Goal: Communication & Community: Answer question/provide support

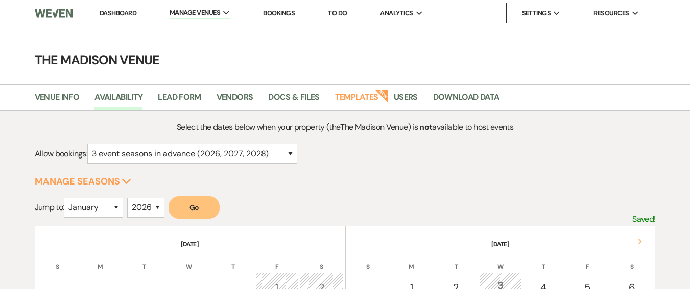
select select "3"
select select "2026"
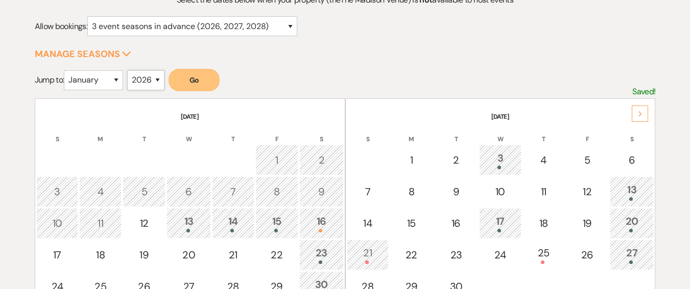
click at [139, 77] on select "2025 2026 2027 2028 2029" at bounding box center [145, 80] width 37 height 20
click at [91, 84] on select "January February March April May June July August September October November De…" at bounding box center [93, 80] width 59 height 20
select select "9"
click at [66, 70] on select "January February March April May June July August September October November De…" at bounding box center [93, 80] width 59 height 20
click at [174, 84] on button "Go" at bounding box center [193, 80] width 51 height 22
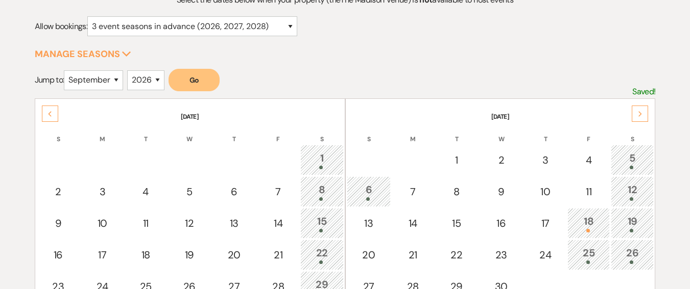
click at [639, 113] on icon "Next" at bounding box center [639, 114] width 5 height 6
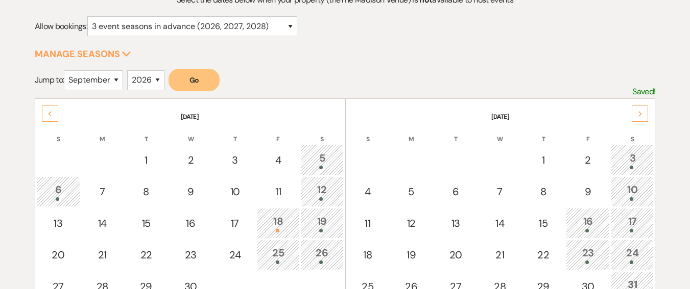
type textarea "[DATE] S M T W T F S 1 2 3 4 5 6 7 8 9 10 11 12 13 14 15 16 17 18 19 20 21 22 2…"
click at [639, 113] on icon "Next" at bounding box center [639, 114] width 5 height 6
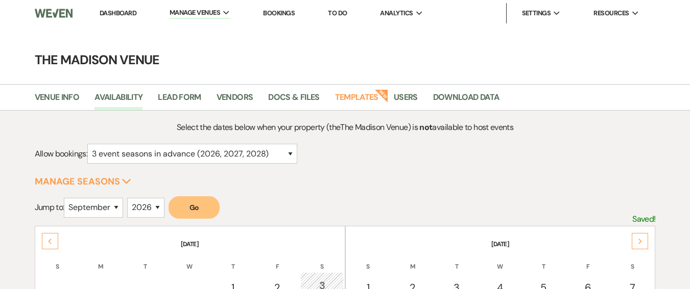
click at [107, 11] on link "Dashboard" at bounding box center [118, 13] width 37 height 9
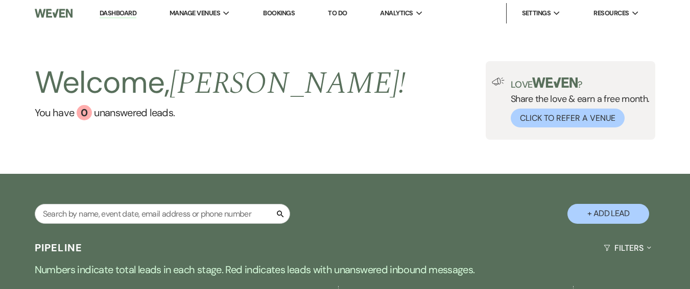
click at [352, 150] on div "Welcome, [PERSON_NAME] ! You have 0 unanswered lead s . Love ? Share the love &…" at bounding box center [345, 101] width 690 height 148
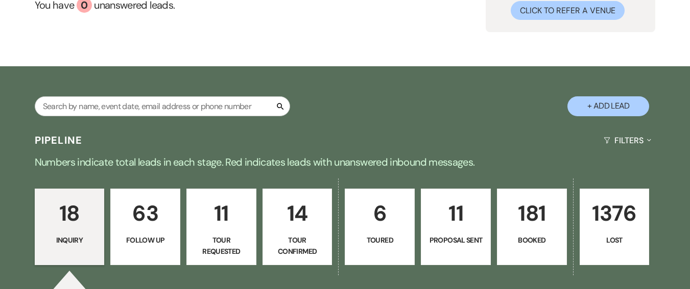
scroll to position [225, 0]
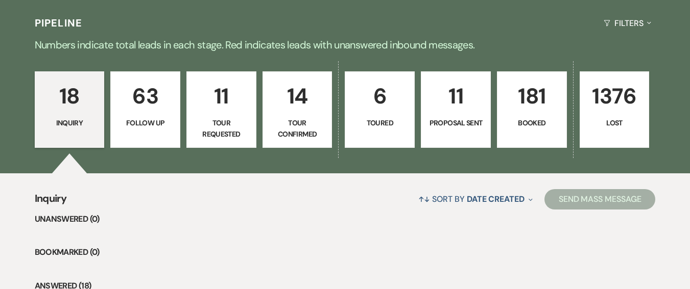
click at [374, 105] on p "6" at bounding box center [379, 96] width 57 height 34
select select "5"
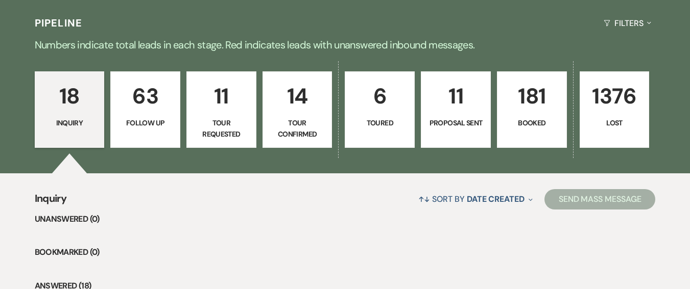
select select "5"
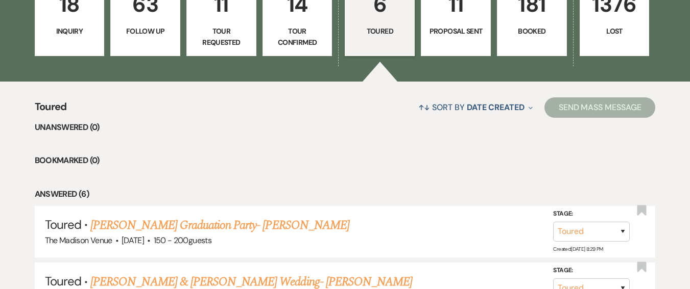
scroll to position [271, 0]
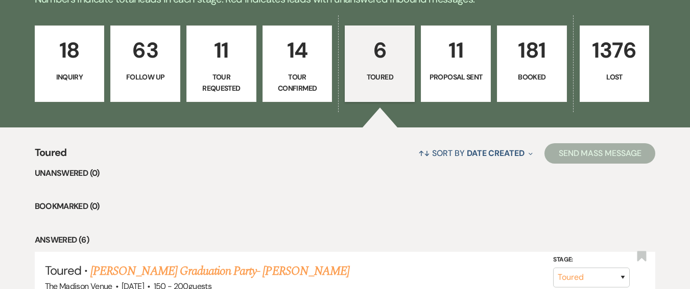
click at [266, 62] on link "14 Tour Confirmed" at bounding box center [297, 64] width 70 height 77
select select "4"
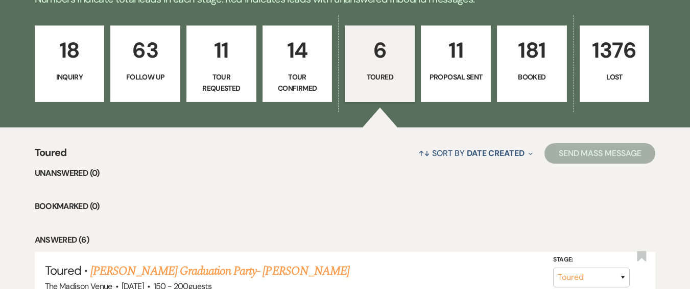
select select "4"
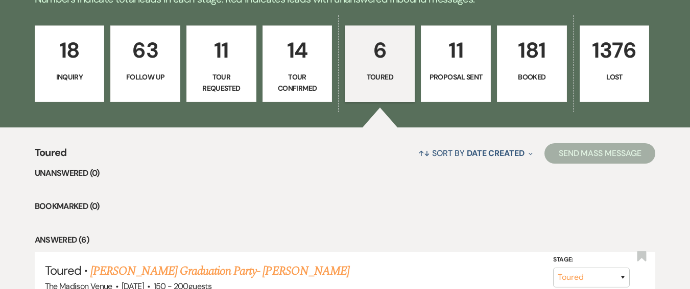
select select "4"
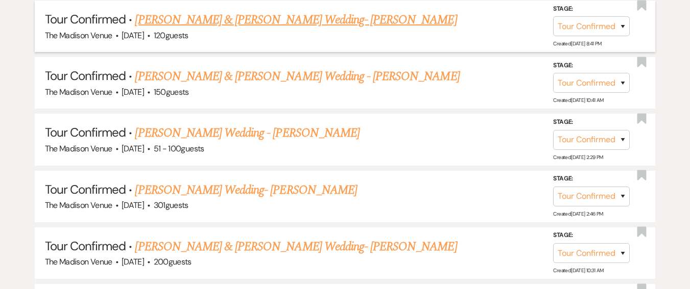
scroll to position [815, 0]
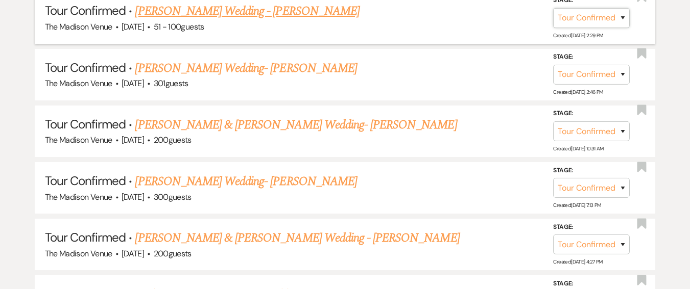
click at [582, 17] on select "Inquiry Follow Up Tour Requested Tour Confirmed Toured Proposal Sent Booked Lost" at bounding box center [591, 18] width 77 height 20
select select "5"
click at [553, 8] on select "Inquiry Follow Up Tour Requested Tour Confirmed Toured Proposal Sent Booked Lost" at bounding box center [591, 18] width 77 height 20
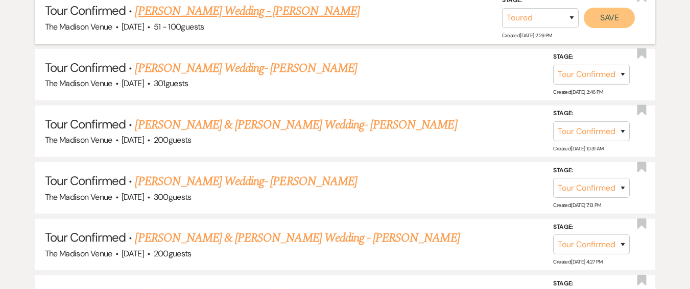
click at [608, 21] on button "Save" at bounding box center [608, 18] width 51 height 20
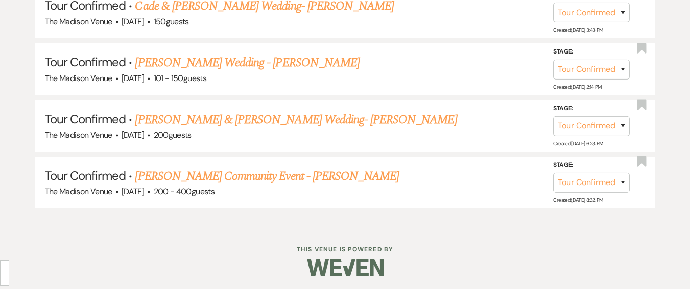
scroll to position [1049, 0]
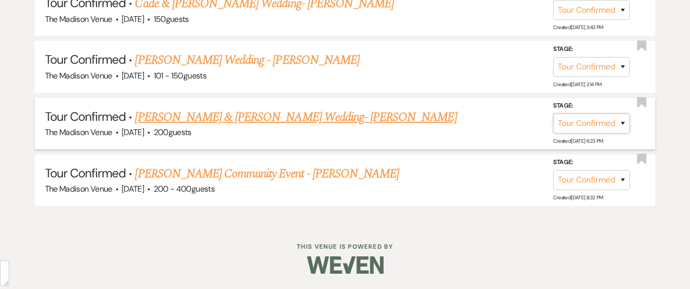
click at [589, 125] on select "Inquiry Follow Up Tour Requested Tour Confirmed Toured Proposal Sent Booked Lost" at bounding box center [591, 124] width 77 height 20
select select "5"
click at [553, 114] on select "Inquiry Follow Up Tour Requested Tour Confirmed Toured Proposal Sent Booked Lost" at bounding box center [591, 124] width 77 height 20
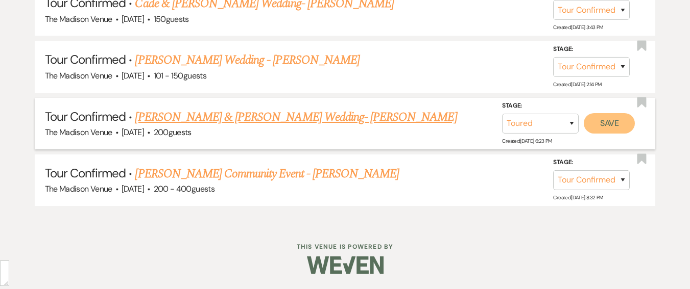
click at [606, 124] on button "Save" at bounding box center [608, 123] width 51 height 20
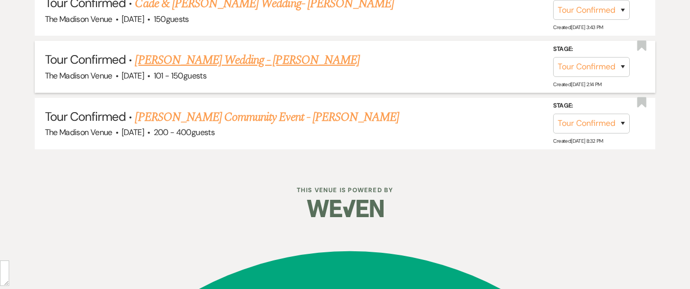
scroll to position [993, 0]
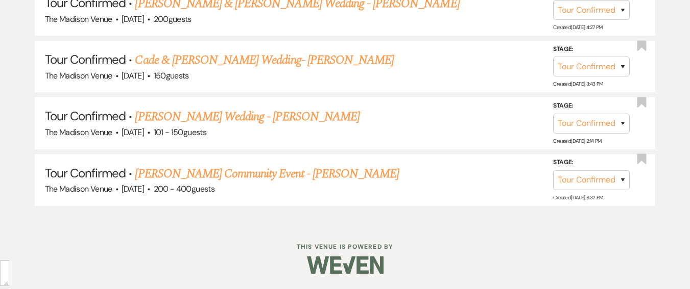
click at [266, 283] on div at bounding box center [345, 265] width 523 height 48
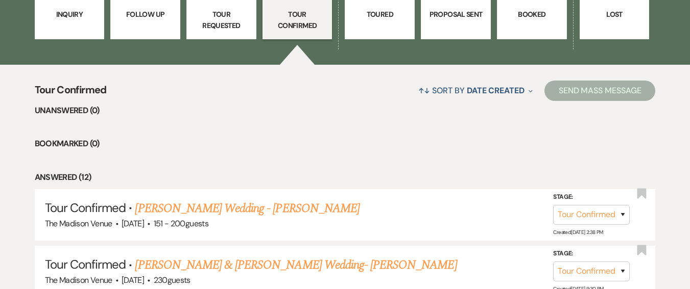
scroll to position [263, 0]
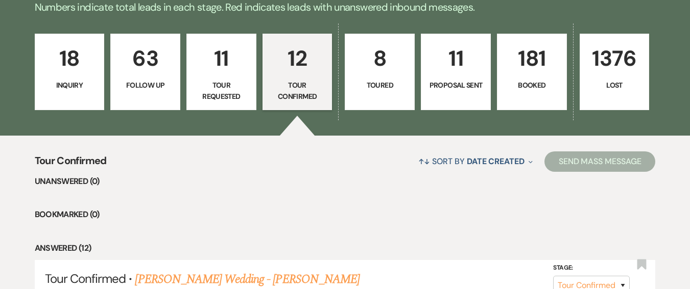
click at [378, 61] on p "8" at bounding box center [379, 58] width 57 height 34
select select "5"
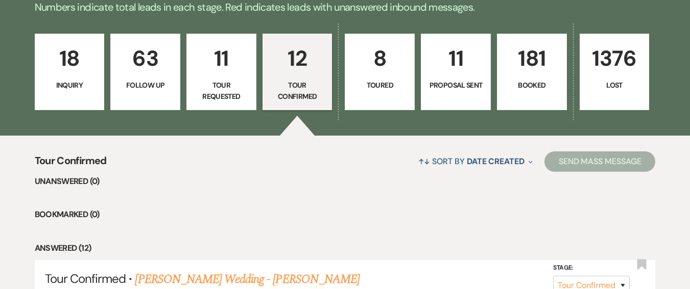
select select "5"
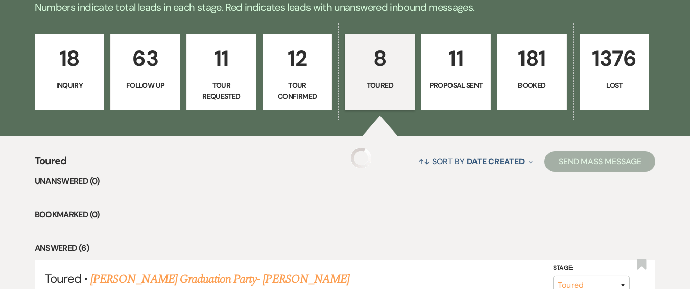
select select "5"
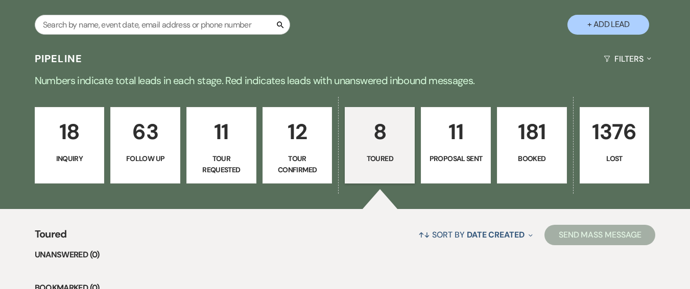
scroll to position [298, 0]
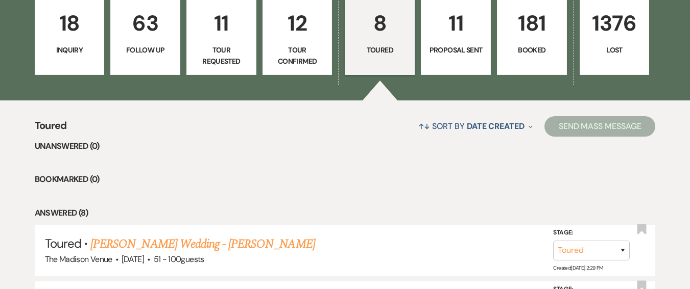
click at [222, 59] on p "Tour Requested" at bounding box center [221, 55] width 57 height 23
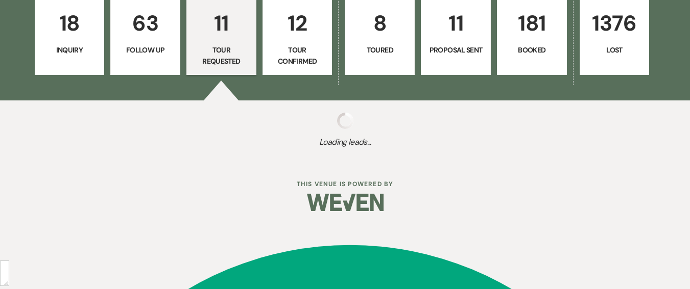
select select "2"
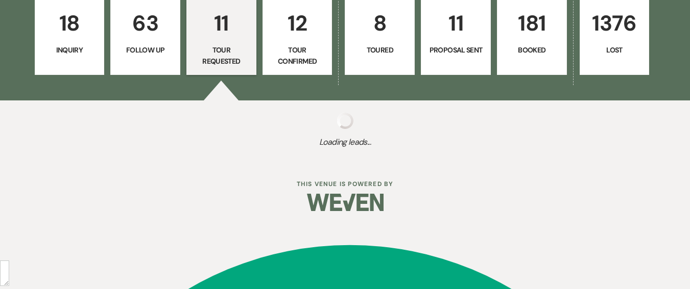
select select "2"
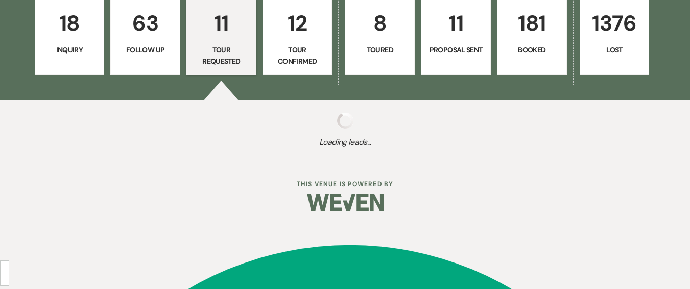
select select "2"
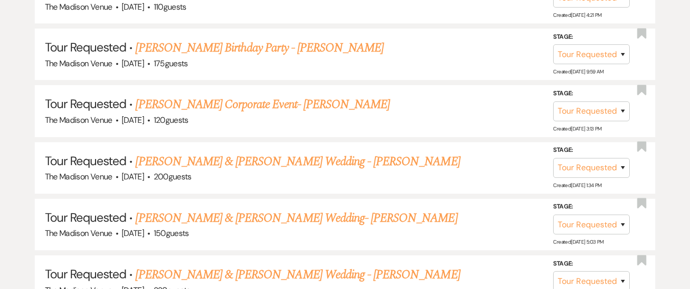
scroll to position [726, 0]
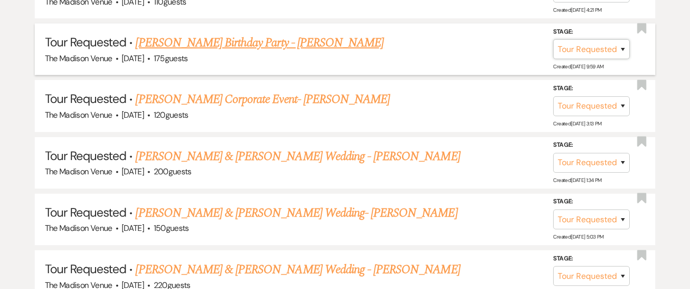
click at [597, 53] on select "Inquiry Follow Up Tour Requested Tour Confirmed Toured Proposal Sent Booked Lost" at bounding box center [591, 49] width 77 height 20
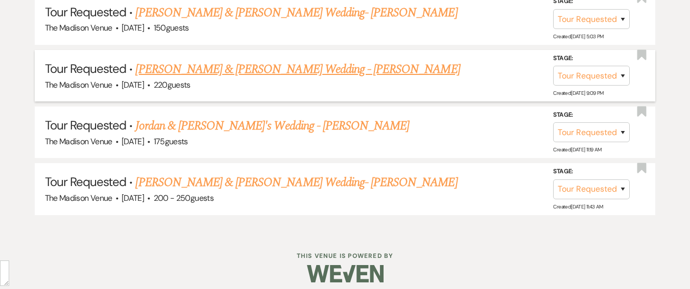
scroll to position [936, 0]
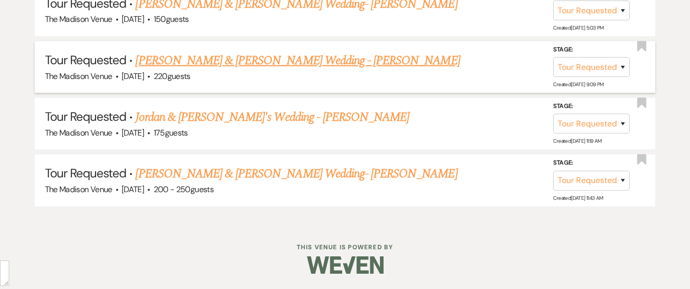
click at [244, 62] on link "[PERSON_NAME] & [PERSON_NAME] Wedding - [PERSON_NAME]" at bounding box center [297, 61] width 324 height 18
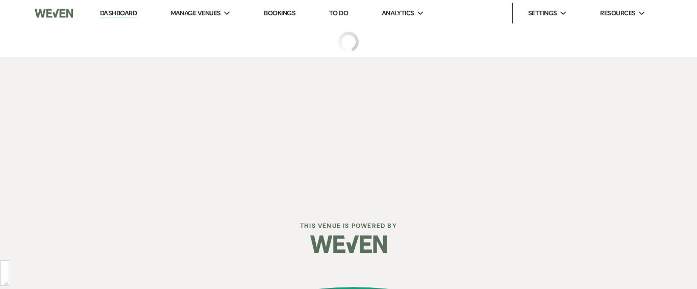
select select "2"
select select "5"
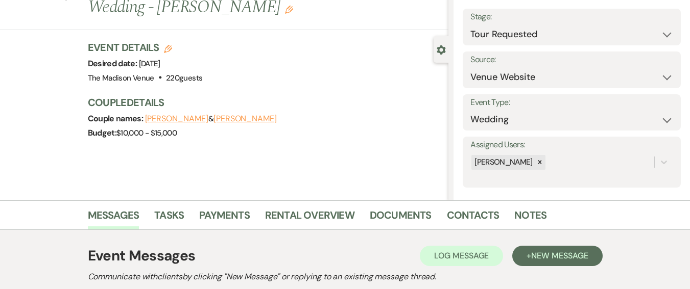
scroll to position [208, 0]
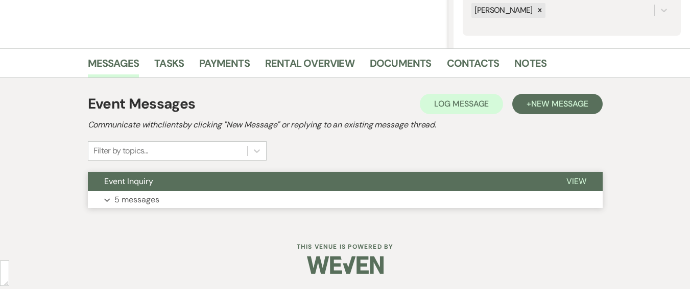
click at [235, 207] on button "Expand 5 messages" at bounding box center [345, 199] width 514 height 17
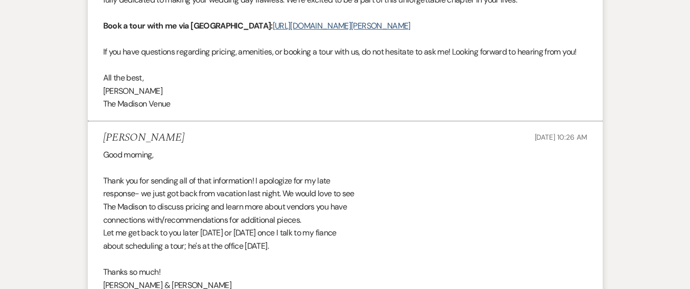
scroll to position [1873, 0]
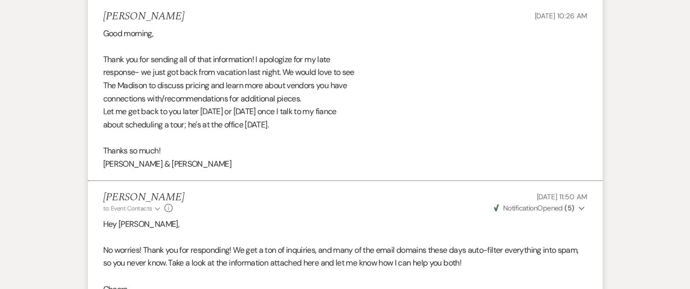
click at [290, 147] on div "Good morning, Thank you for sending all of that information! I apologize for my…" at bounding box center [345, 99] width 484 height 144
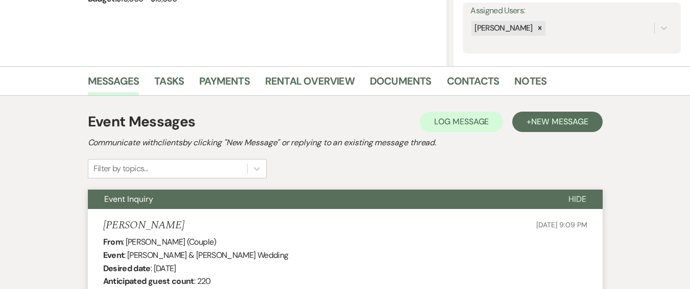
scroll to position [0, 0]
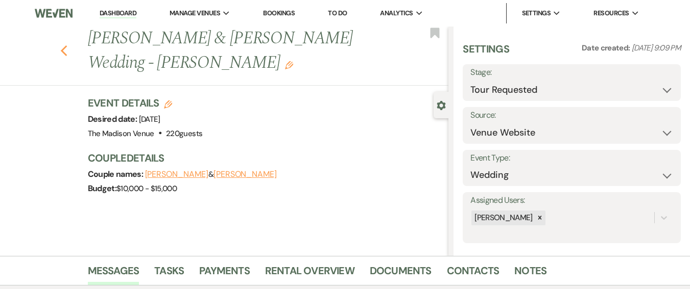
click at [66, 50] on use "button" at bounding box center [63, 50] width 7 height 11
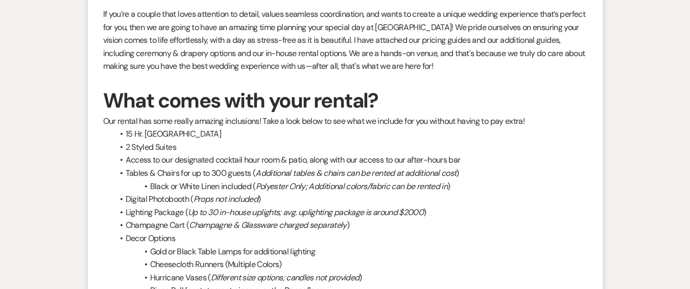
select select "2"
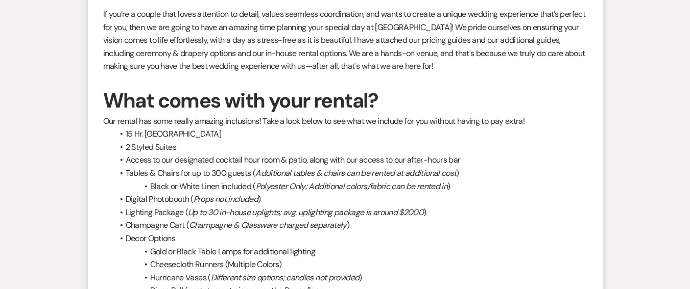
select select "2"
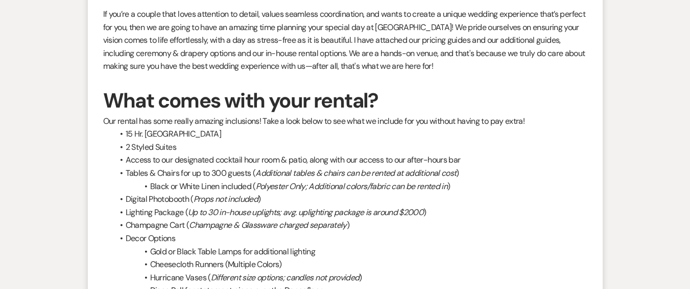
select select "2"
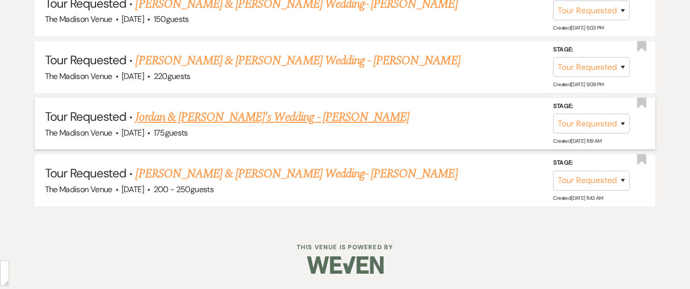
click at [262, 114] on link "Jordan & [PERSON_NAME]'s Wedding - [PERSON_NAME]" at bounding box center [272, 117] width 274 height 18
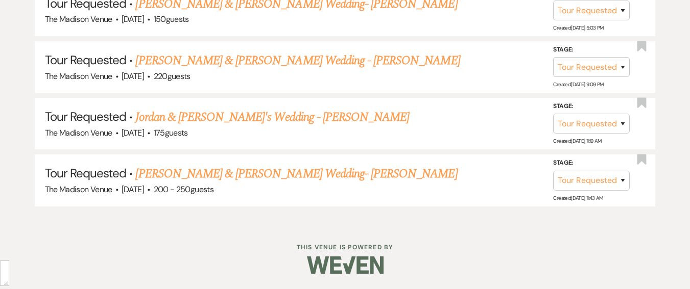
select select "2"
select select "5"
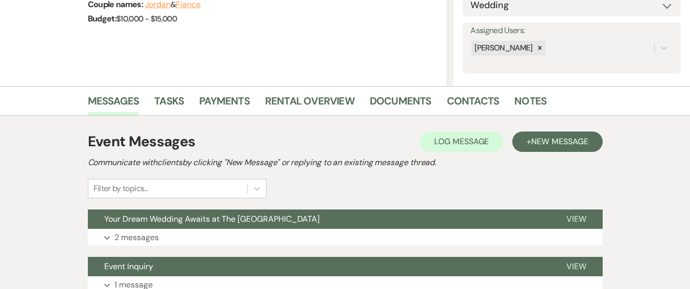
scroll to position [255, 0]
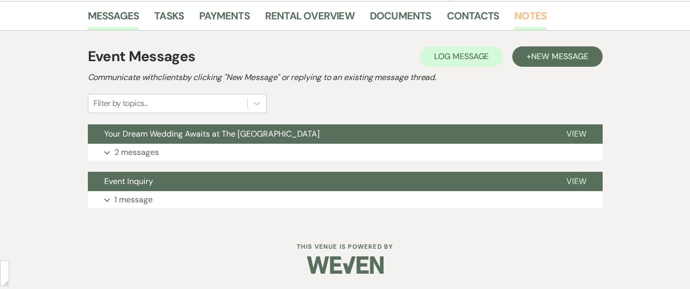
click at [517, 9] on link "Notes" at bounding box center [530, 19] width 32 height 22
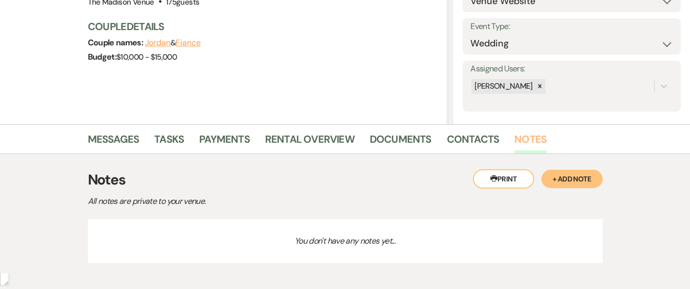
scroll to position [181, 0]
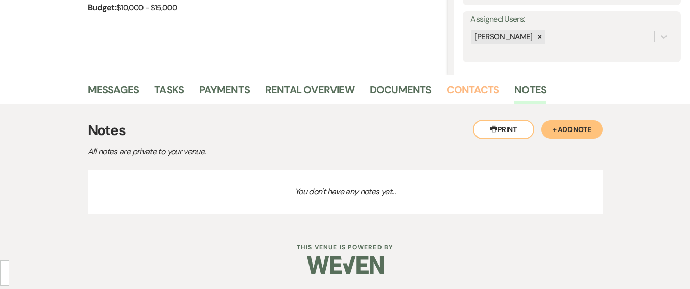
click at [482, 93] on link "Contacts" at bounding box center [473, 93] width 53 height 22
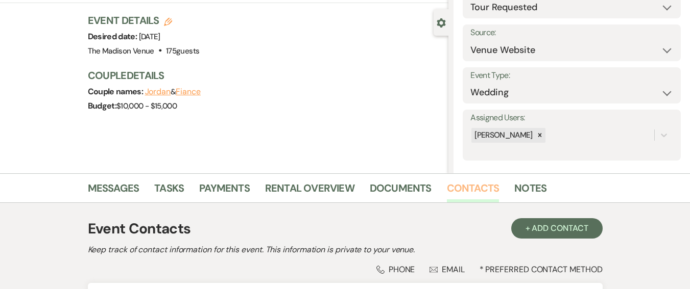
scroll to position [181, 0]
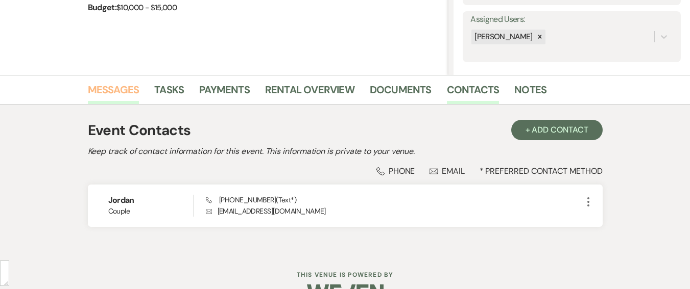
click at [100, 88] on link "Messages" at bounding box center [114, 93] width 52 height 22
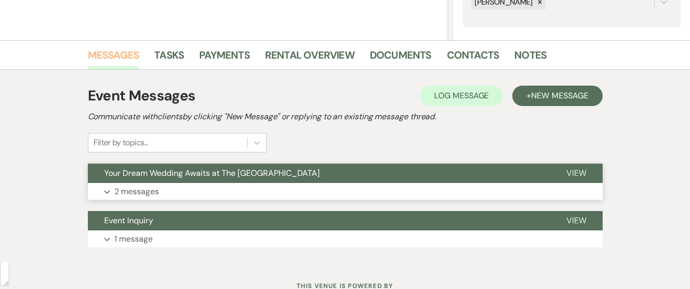
scroll to position [255, 0]
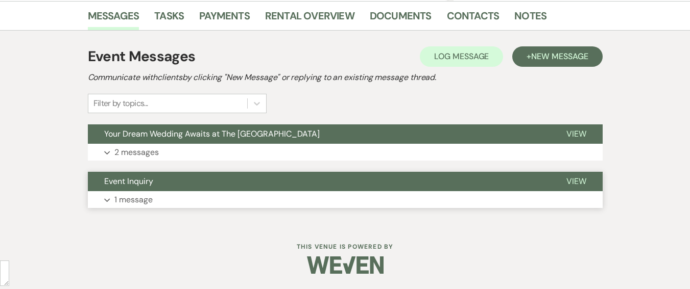
click at [176, 199] on button "Expand 1 message" at bounding box center [345, 199] width 514 height 17
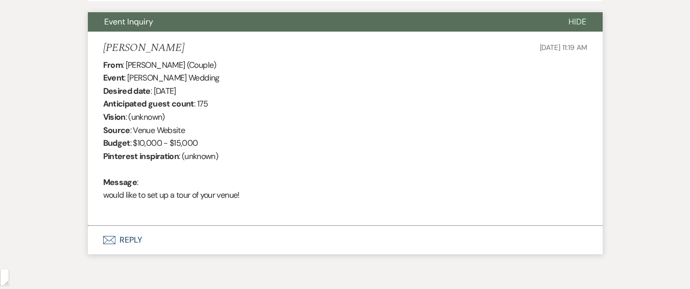
scroll to position [370, 0]
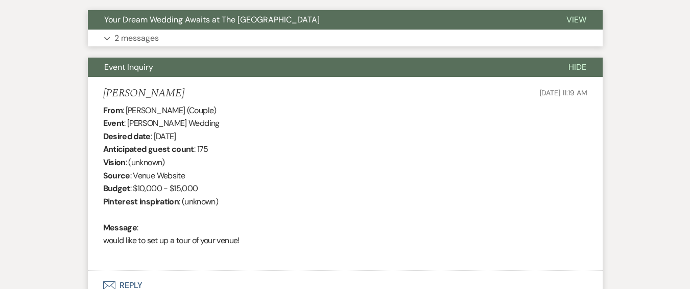
click at [313, 36] on button "Expand 2 messages" at bounding box center [345, 38] width 514 height 17
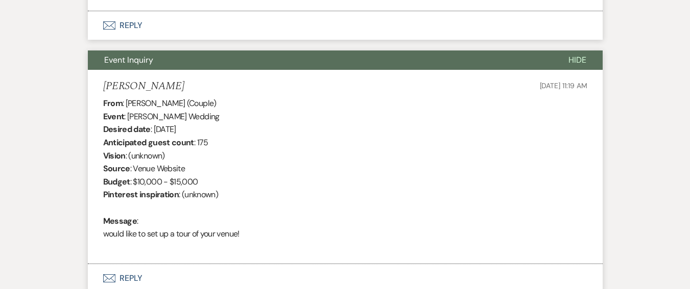
scroll to position [1726, 0]
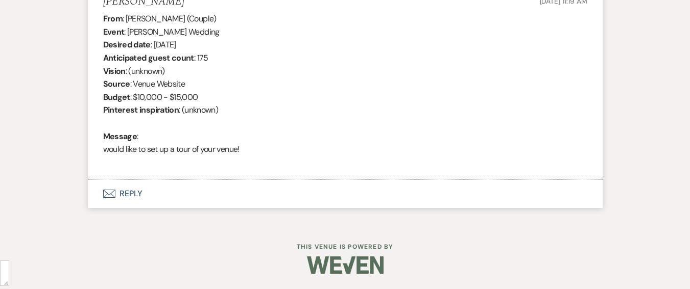
click at [207, 197] on button "Envelope Reply" at bounding box center [345, 194] width 514 height 29
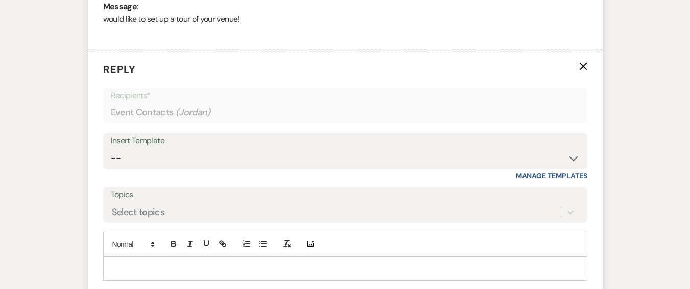
scroll to position [1867, 0]
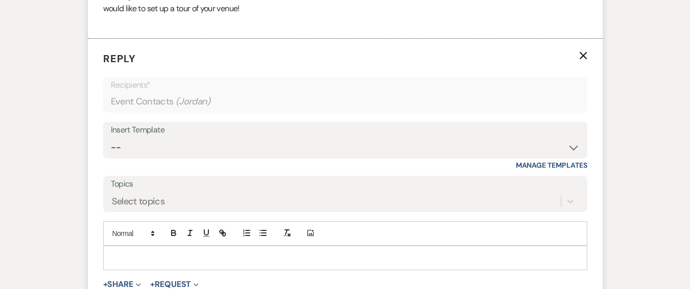
click at [164, 259] on p at bounding box center [345, 258] width 468 height 11
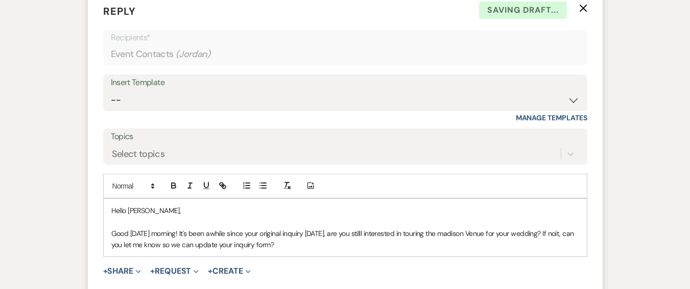
scroll to position [1961, 0]
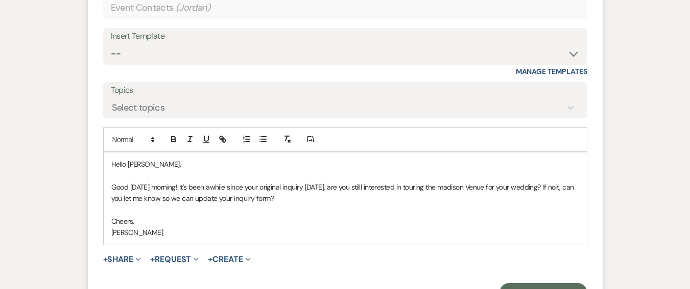
click at [135, 183] on p "Good [DATE] morning! It's been awhile since your original inquiry [DATE], are y…" at bounding box center [345, 193] width 468 height 23
click at [131, 164] on p "Hello [PERSON_NAME]," at bounding box center [345, 164] width 468 height 11
click at [309, 188] on p "Good [DATE] morning! It's been a while since your original inquiry [DATE], are …" at bounding box center [345, 193] width 468 height 23
click at [477, 188] on p "Good [DATE] morning! It's been a while since your original inquiry on [DATE], a…" at bounding box center [345, 193] width 468 height 23
click at [471, 192] on p "Good [DATE] morning! It's been a while since your original inquiry on [DATE], a…" at bounding box center [345, 193] width 468 height 23
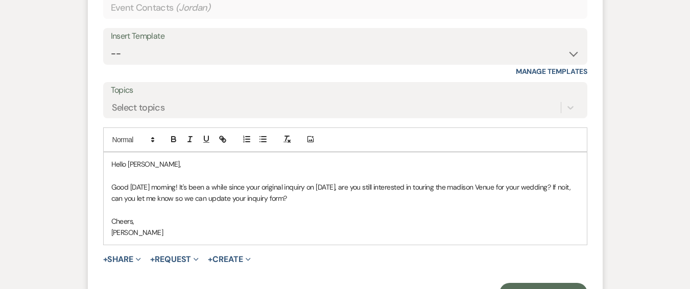
click at [470, 184] on p "Good [DATE] morning! It's been a while since your original inquiry on [DATE], a…" at bounding box center [345, 193] width 468 height 23
click at [0, 0] on qb-div "Correct the capitalization [GEOGRAPHIC_DATA]" at bounding box center [0, 0] width 0 height 0
click at [121, 197] on p "Good [DATE] morning! It's been a while since your original inquiry on [DATE], a…" at bounding box center [345, 193] width 468 height 23
click at [325, 210] on p at bounding box center [345, 209] width 468 height 11
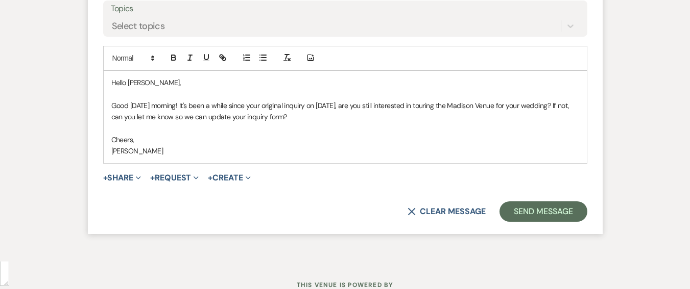
scroll to position [2043, 0]
click at [526, 216] on button "Send Message" at bounding box center [542, 211] width 87 height 20
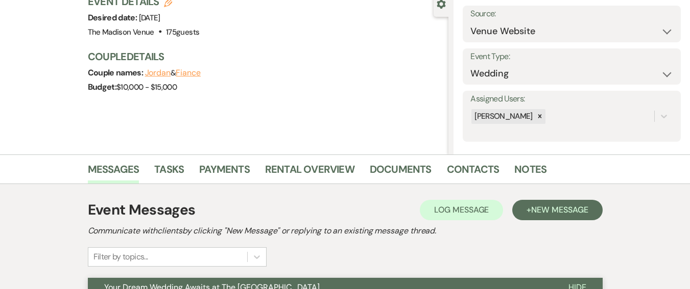
scroll to position [0, 0]
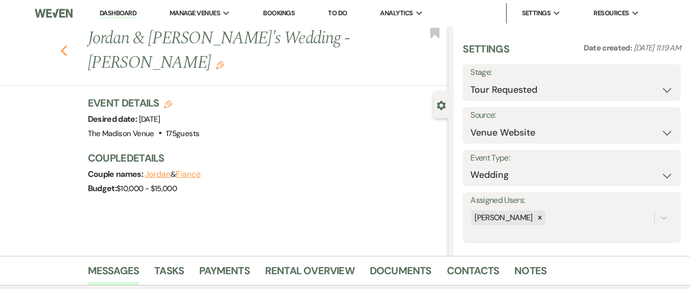
click at [66, 45] on use "button" at bounding box center [63, 50] width 7 height 11
select select "2"
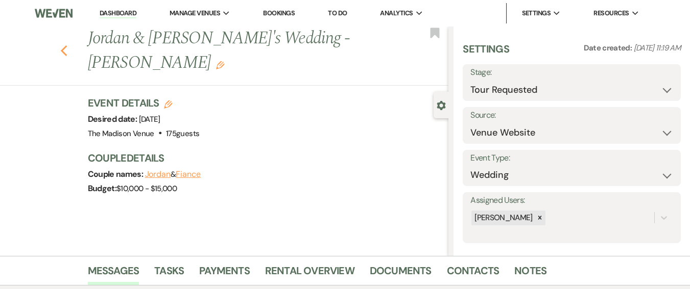
select select "2"
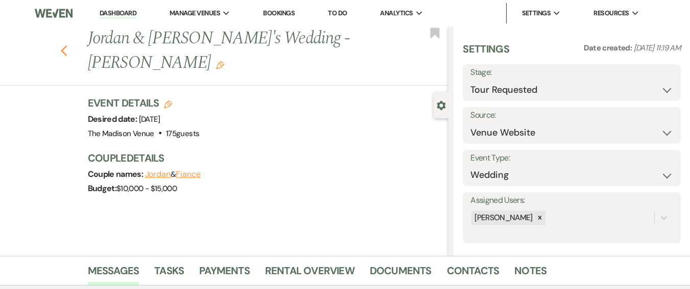
select select "2"
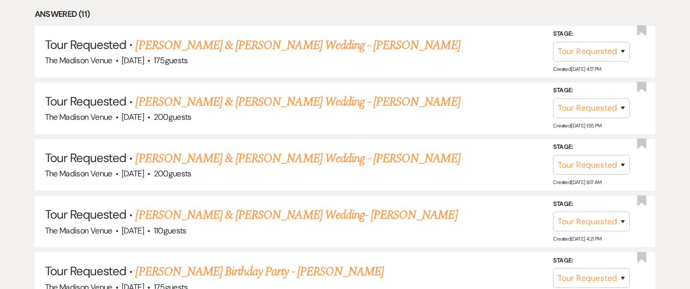
scroll to position [567, 0]
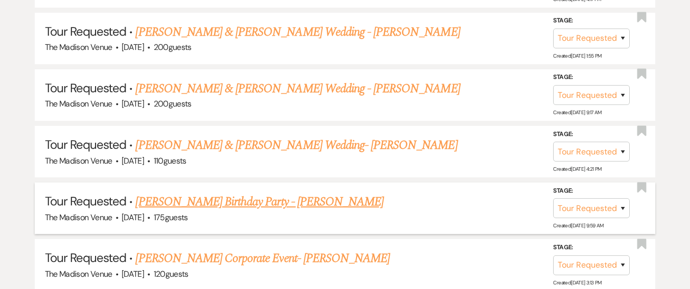
click at [232, 202] on link "[PERSON_NAME] Birthday Party - [PERSON_NAME]" at bounding box center [259, 202] width 248 height 18
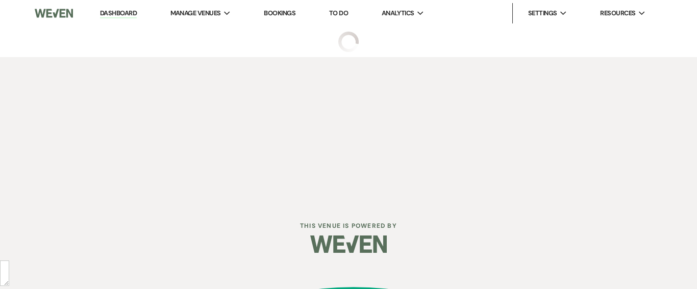
select select "2"
select select "5"
select select "4"
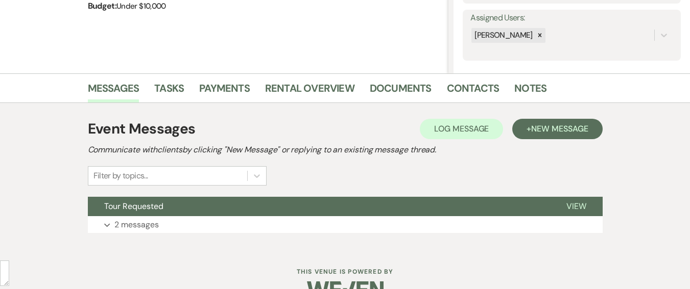
scroll to position [208, 0]
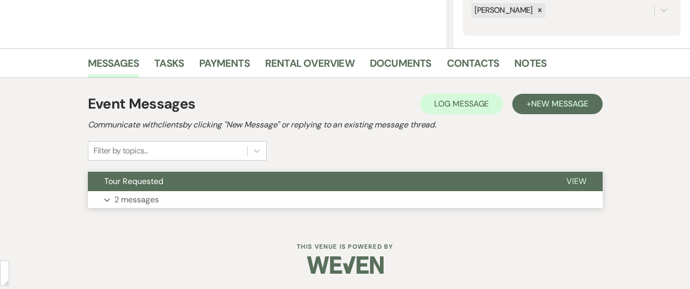
click at [299, 192] on button "Expand 2 messages" at bounding box center [345, 199] width 514 height 17
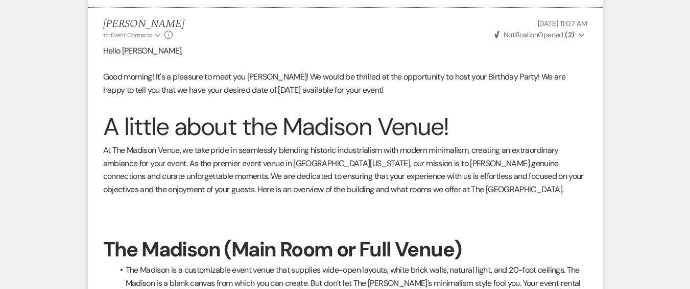
scroll to position [512, 0]
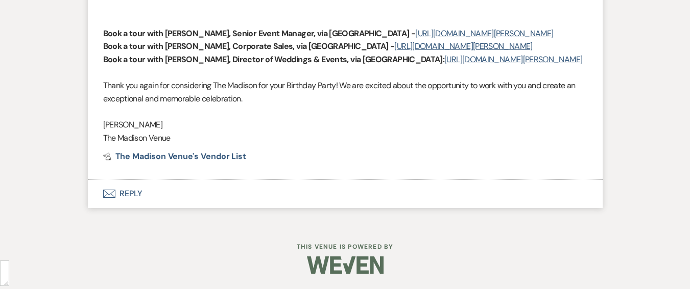
click at [131, 207] on button "Envelope Reply" at bounding box center [345, 194] width 514 height 29
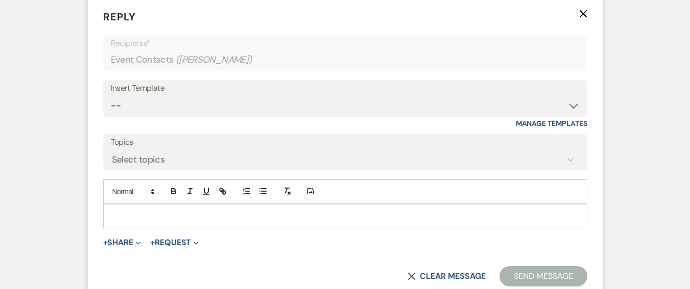
scroll to position [2374, 0]
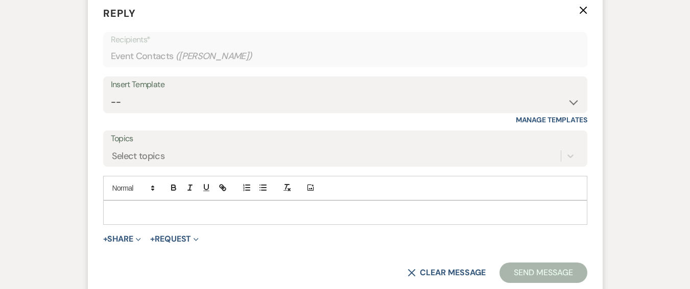
click at [147, 214] on p at bounding box center [345, 212] width 468 height 11
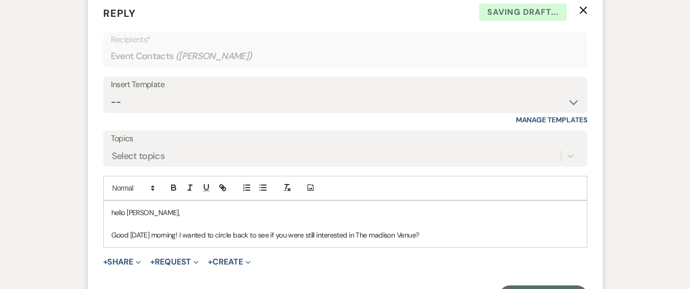
click at [377, 235] on p "Good [DATE] morning! I wanted to circle back to see if you were still intereste…" at bounding box center [345, 235] width 468 height 11
click at [142, 230] on p "Good [DATE] morning! I wanted to circle back to see if you were still intereste…" at bounding box center [345, 235] width 468 height 11
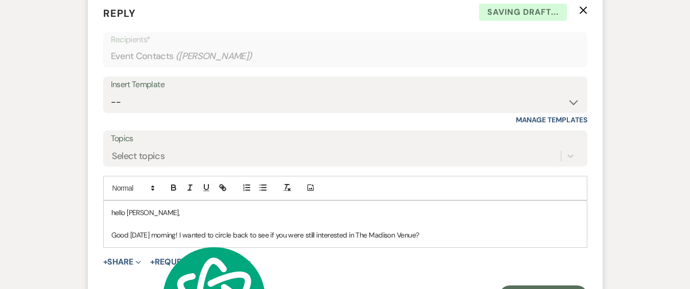
click at [472, 236] on p "Good [DATE] morning! I wanted to circle back to see if you were still intereste…" at bounding box center [345, 235] width 468 height 11
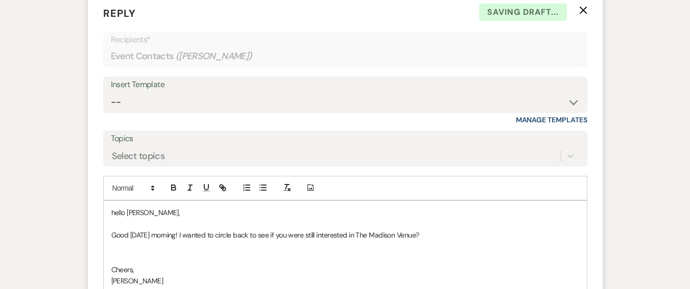
click at [448, 234] on p "Good [DATE] morning! I wanted to circle back to see if you were still intereste…" at bounding box center [345, 235] width 468 height 11
click at [119, 213] on p "hello [PERSON_NAME]," at bounding box center [345, 212] width 468 height 11
click at [470, 233] on p "Good [DATE] morning! I wanted to circle back to see if you were still intereste…" at bounding box center [345, 235] width 468 height 11
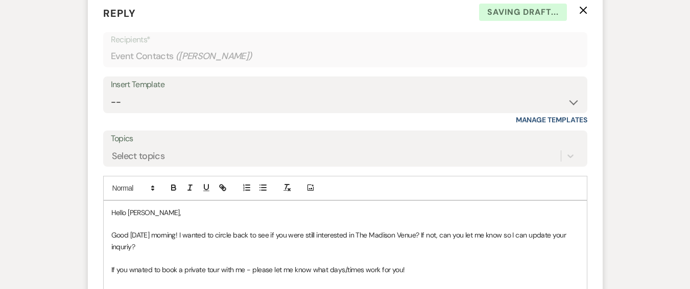
click at [143, 266] on p "If you wnated to book a private tour with me - please let me know what days/.ti…" at bounding box center [345, 269] width 468 height 11
click at [126, 246] on p "Good [DATE] morning! I wanted to circle back to see if you were still intereste…" at bounding box center [345, 241] width 468 height 23
click at [0, 0] on qb-div "Replace with inquiry?" at bounding box center [0, 0] width 0 height 0
click at [340, 271] on p "If you want to book a private tour with me - please let me know what days/.time…" at bounding box center [345, 269] width 468 height 11
click at [444, 271] on p "If you want to book a private tour with me - please let me know what days/times…" at bounding box center [345, 269] width 468 height 11
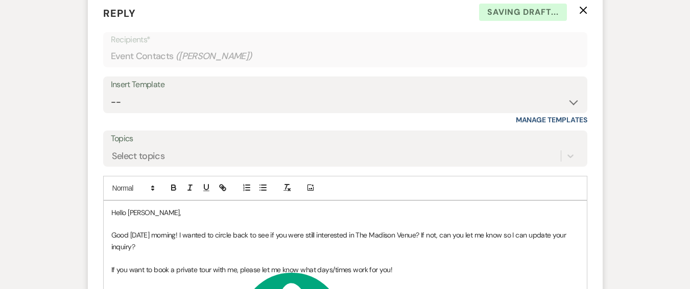
click at [447, 241] on p "Good [DATE] morning! I wanted to circle back to see if you were still intereste…" at bounding box center [345, 241] width 468 height 23
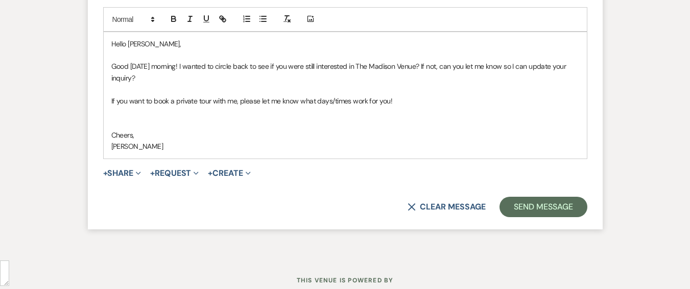
scroll to position [2544, 0]
click at [244, 126] on p at bounding box center [345, 122] width 468 height 11
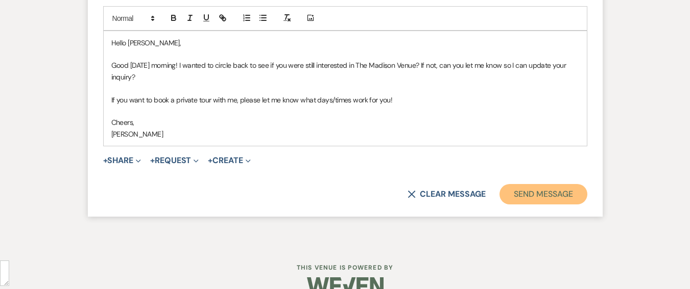
click at [553, 201] on button "Send Message" at bounding box center [542, 194] width 87 height 20
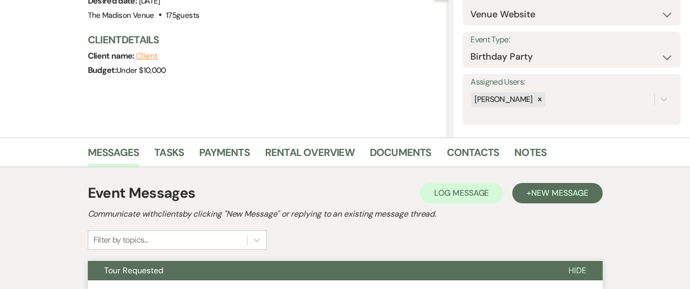
scroll to position [0, 0]
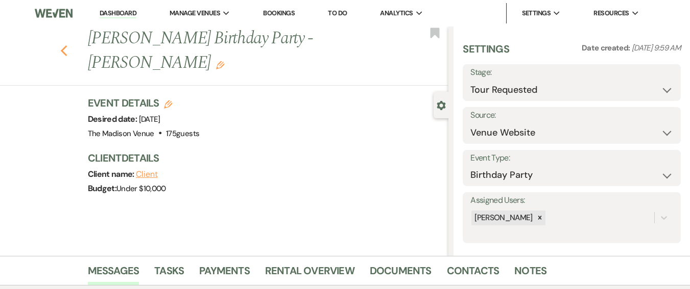
click at [66, 45] on icon "Previous" at bounding box center [64, 51] width 8 height 12
select select "2"
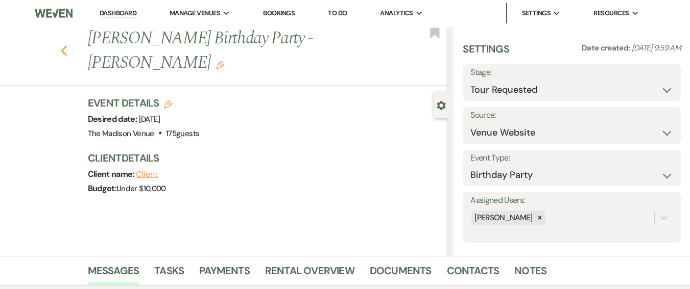
select select "2"
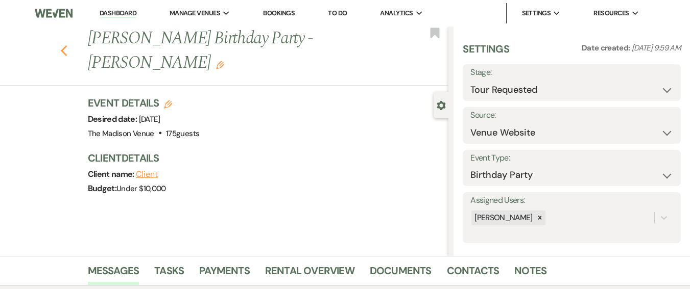
select select "2"
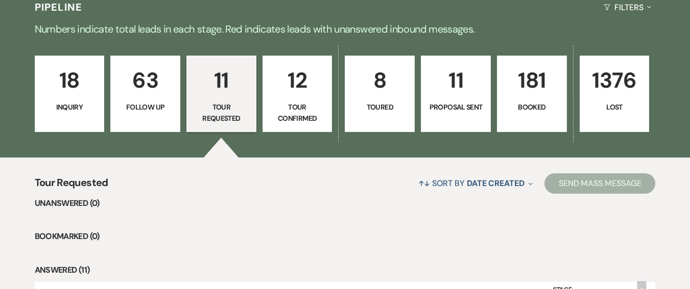
click at [154, 91] on p "63" at bounding box center [145, 80] width 57 height 34
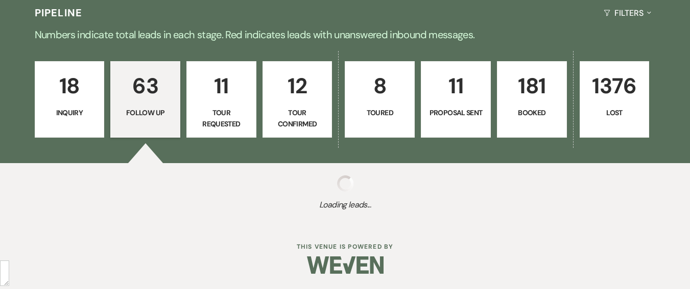
select select "9"
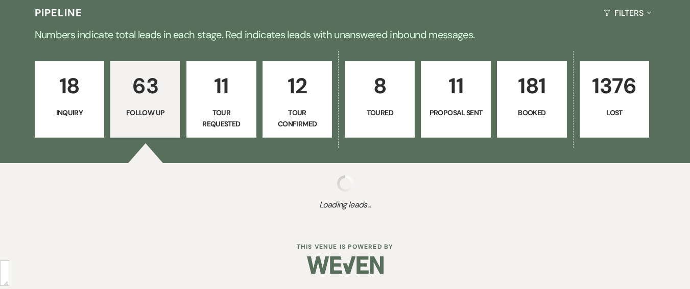
select select "9"
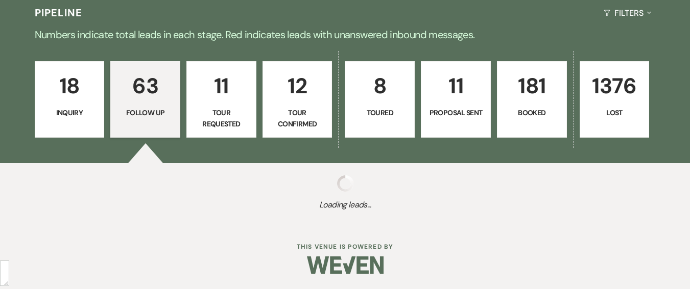
select select "9"
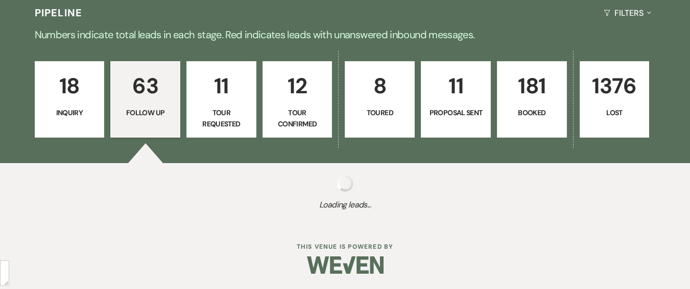
select select "9"
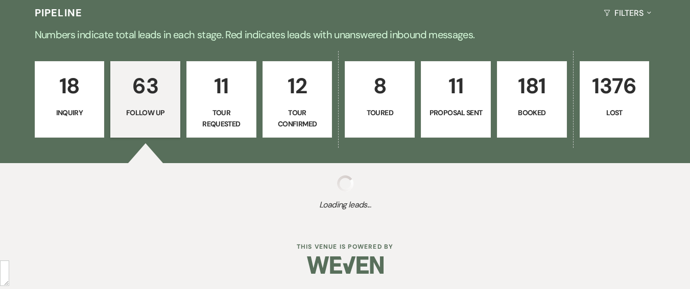
select select "9"
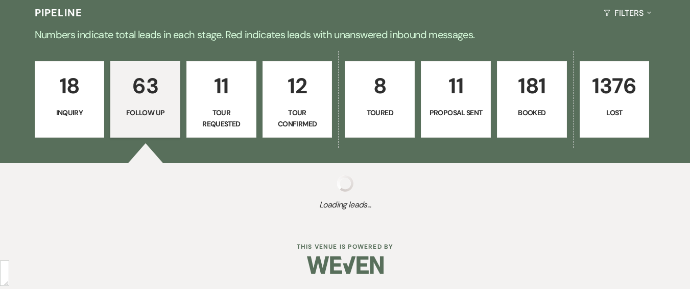
select select "9"
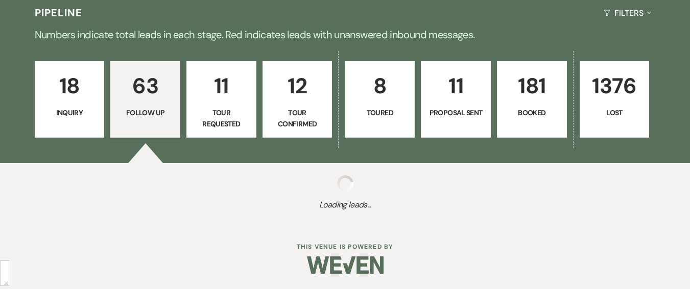
select select "9"
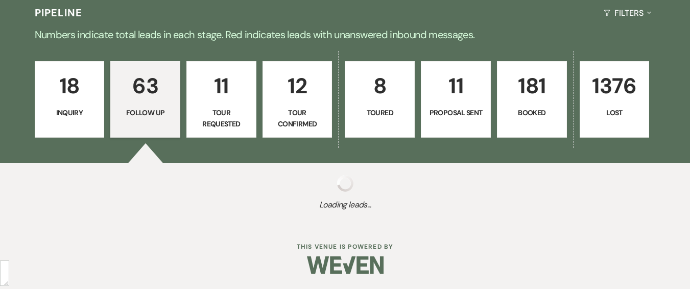
select select "9"
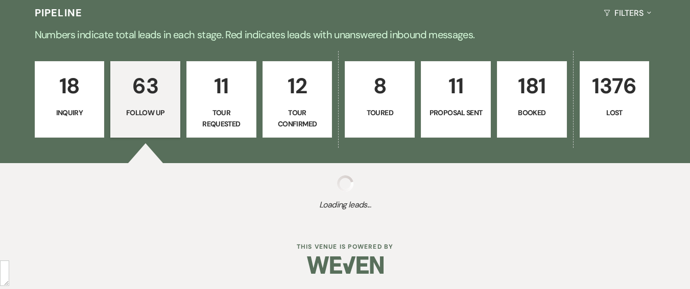
select select "9"
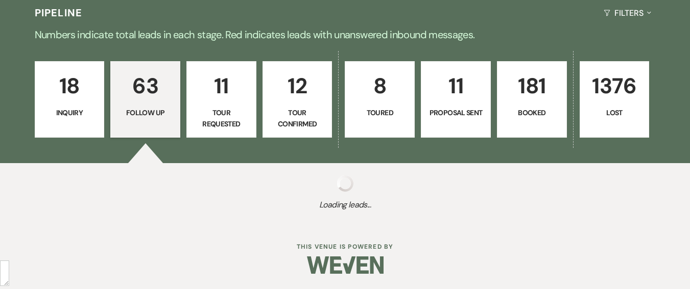
select select "9"
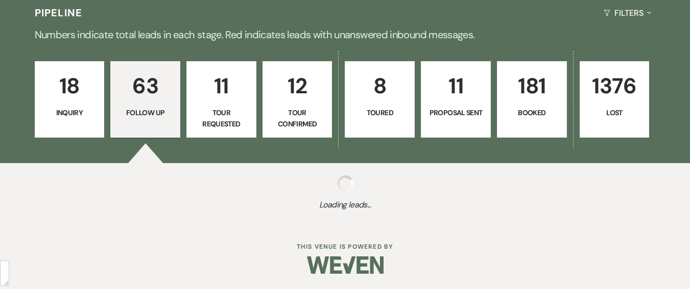
select select "9"
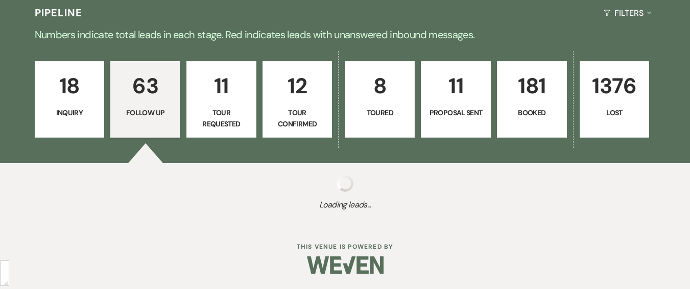
select select "9"
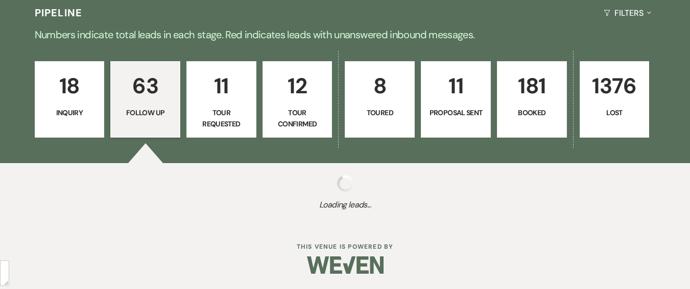
select select "9"
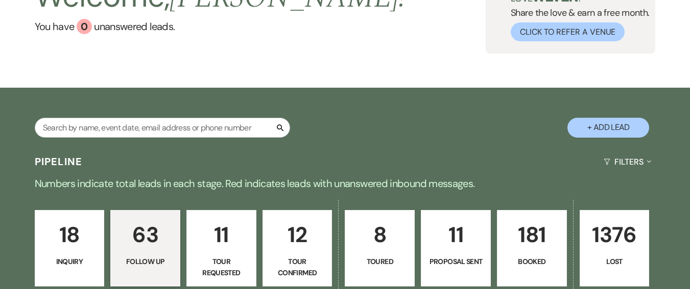
scroll to position [202, 0]
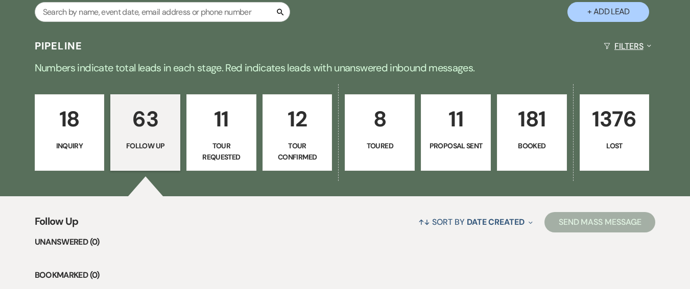
click at [627, 42] on button "Filters Expand" at bounding box center [627, 46] width 56 height 27
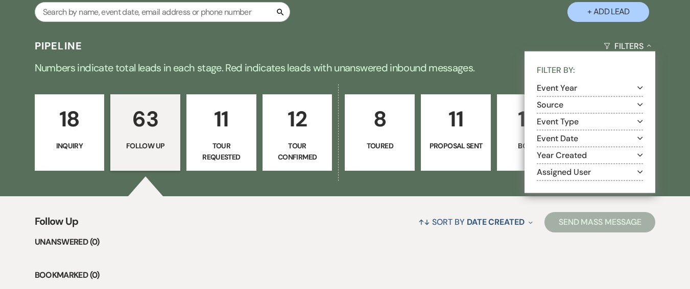
click at [564, 92] on button "Event Year Expand" at bounding box center [589, 88] width 106 height 8
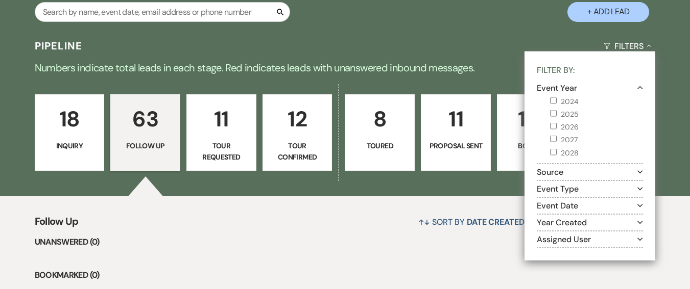
click at [621, 84] on button "Event Year Collapse" at bounding box center [589, 88] width 106 height 8
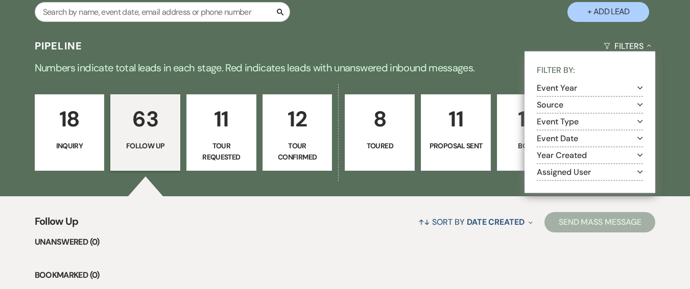
click at [571, 176] on button "Assigned User Expand" at bounding box center [589, 172] width 106 height 8
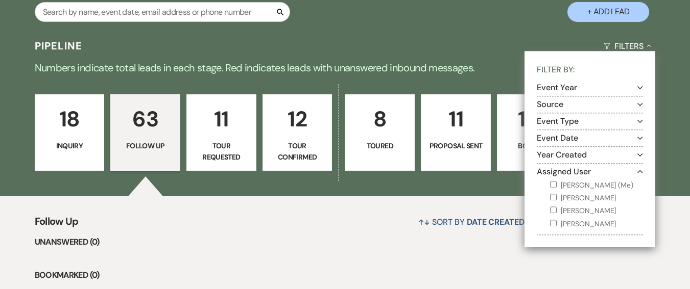
click at [562, 186] on label "[PERSON_NAME] (Me)" at bounding box center [596, 185] width 93 height 13
click at [556, 186] on input "[PERSON_NAME] (Me)" at bounding box center [553, 184] width 7 height 7
checkbox input "true"
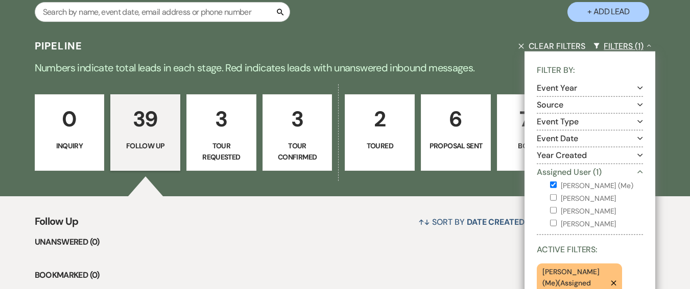
click at [647, 48] on icon "Collapse" at bounding box center [649, 46] width 4 height 8
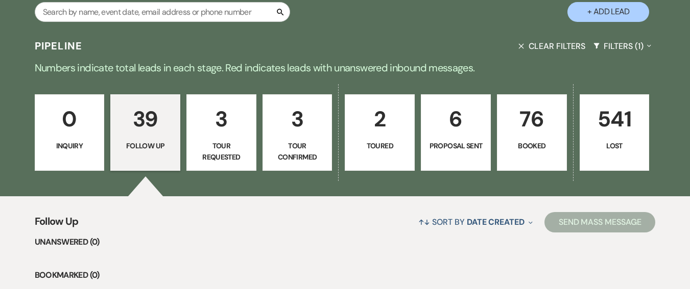
click at [373, 74] on p "Numbers indicate total leads in each stage. Red indicates leads with unanswered…" at bounding box center [345, 68] width 690 height 16
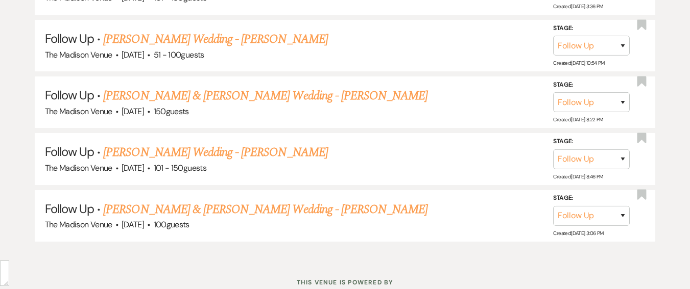
scroll to position [2525, 0]
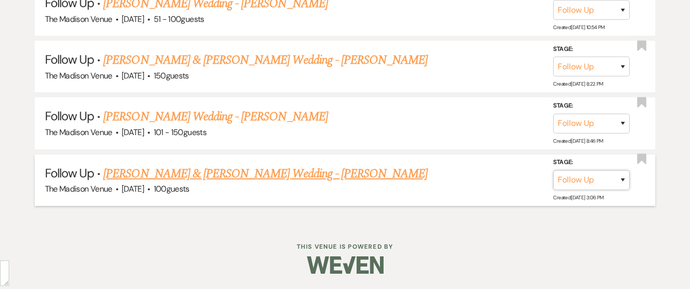
click at [571, 184] on select "Inquiry Follow Up Tour Requested Tour Confirmed Toured Proposal Sent Booked Lost" at bounding box center [591, 180] width 77 height 20
select select "5"
click at [553, 170] on select "Inquiry Follow Up Tour Requested Tour Confirmed Toured Proposal Sent Booked Lost" at bounding box center [591, 180] width 77 height 20
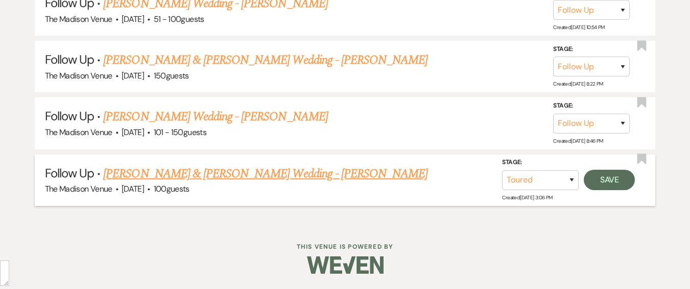
click at [622, 181] on button "Save" at bounding box center [608, 180] width 51 height 20
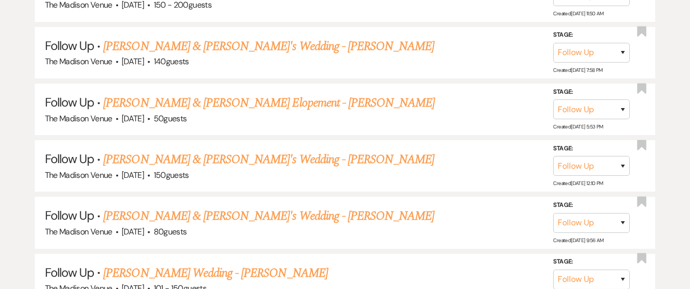
scroll to position [1122, 0]
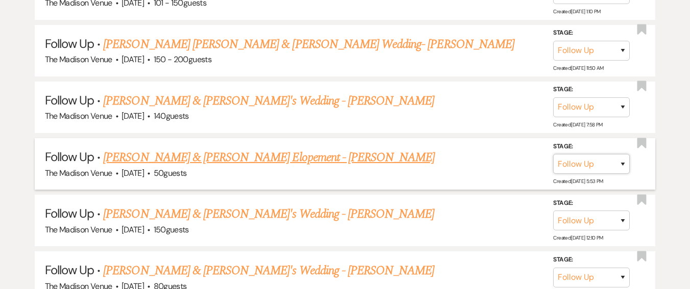
click at [599, 169] on select "Inquiry Follow Up Tour Requested Tour Confirmed Toured Proposal Sent Booked Lost" at bounding box center [591, 164] width 77 height 20
select select "5"
click at [553, 154] on select "Inquiry Follow Up Tour Requested Tour Confirmed Toured Proposal Sent Booked Lost" at bounding box center [591, 164] width 77 height 20
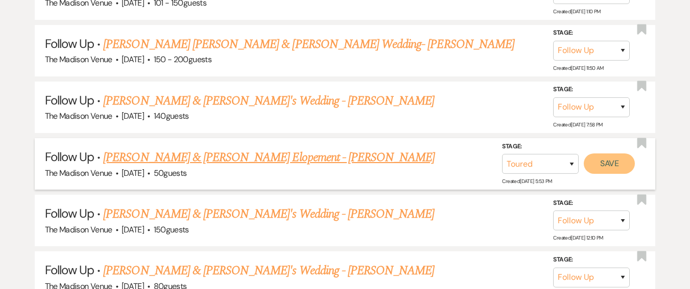
click at [618, 164] on button "Save" at bounding box center [608, 164] width 51 height 20
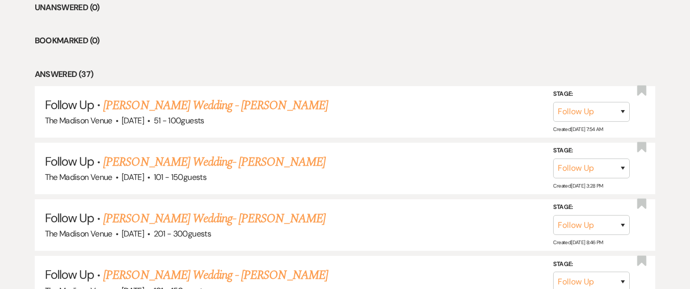
scroll to position [0, 0]
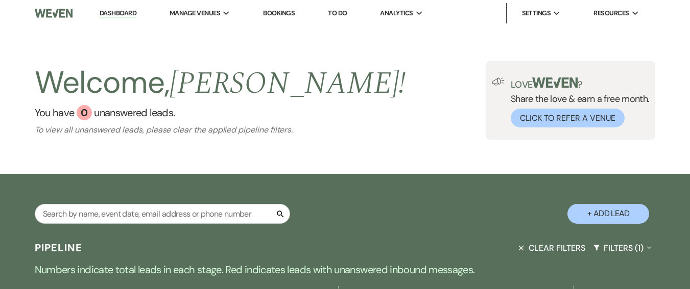
click at [121, 12] on link "Dashboard" at bounding box center [118, 14] width 37 height 10
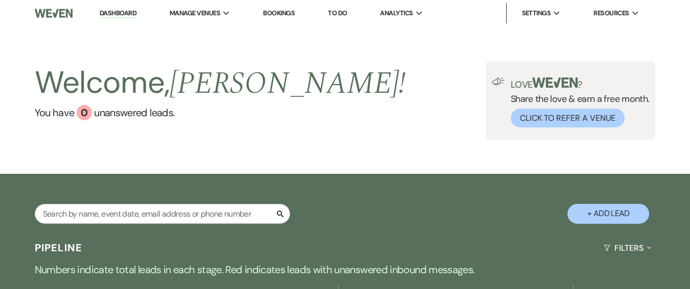
click at [426, 141] on div "Welcome, [PERSON_NAME] ! You have 0 unanswered lead s . Love ? Share the love &…" at bounding box center [345, 101] width 690 height 148
click at [177, 214] on input "text" at bounding box center [162, 214] width 255 height 20
click at [128, 18] on li "Dashboard" at bounding box center [117, 13] width 47 height 20
click at [116, 7] on li "Dashboard" at bounding box center [117, 13] width 47 height 20
click at [119, 13] on link "Dashboard" at bounding box center [118, 14] width 37 height 10
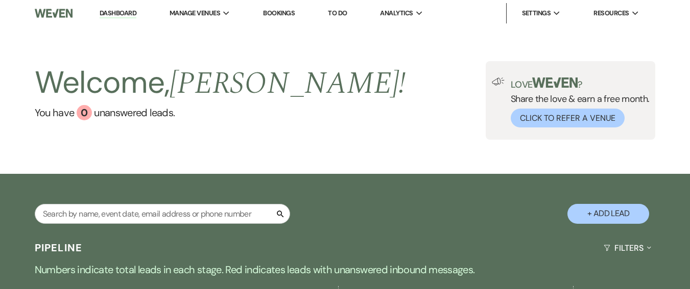
click at [101, 22] on li "Dashboard" at bounding box center [117, 13] width 47 height 20
click at [113, 13] on link "Dashboard" at bounding box center [118, 14] width 37 height 10
click at [125, 10] on link "Dashboard" at bounding box center [118, 14] width 37 height 10
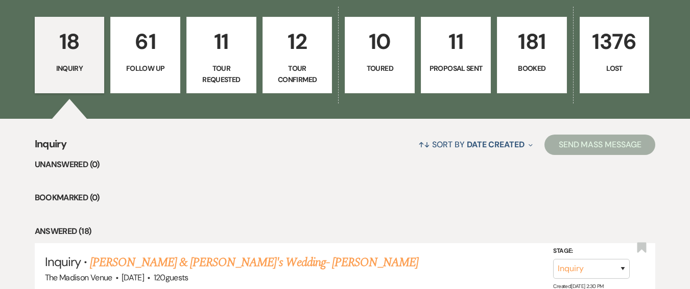
scroll to position [1, 0]
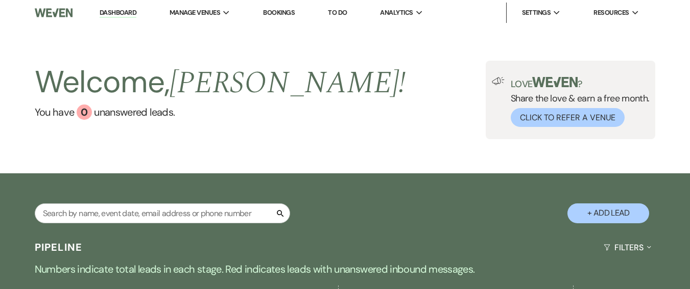
click at [109, 5] on li "Dashboard" at bounding box center [117, 13] width 47 height 20
click at [99, 21] on li "Dashboard" at bounding box center [117, 13] width 47 height 20
click at [111, 13] on link "Dashboard" at bounding box center [118, 13] width 37 height 10
click at [53, 12] on img at bounding box center [54, 12] width 38 height 21
click at [116, 14] on link "Dashboard" at bounding box center [118, 14] width 37 height 10
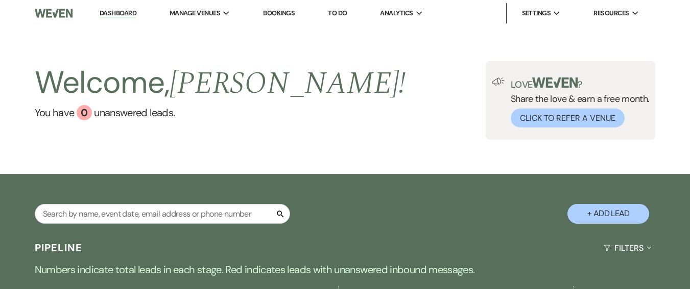
click at [278, 158] on div "Welcome, Daryl ! You have 0 unanswered lead s . Love ? Share the love & earn a …" at bounding box center [345, 101] width 690 height 148
click at [119, 4] on li "Dashboard" at bounding box center [117, 13] width 47 height 20
click at [117, 12] on link "Dashboard" at bounding box center [118, 14] width 37 height 10
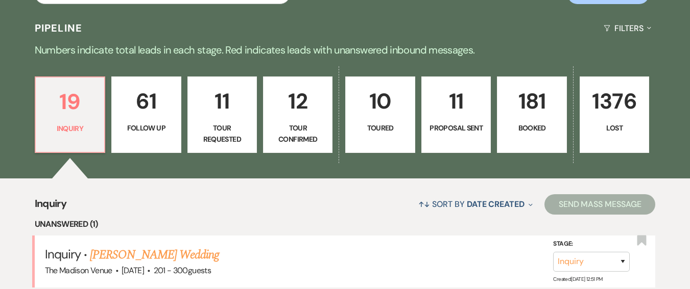
scroll to position [43, 0]
click at [144, 248] on link "[PERSON_NAME] Wedding" at bounding box center [154, 255] width 129 height 18
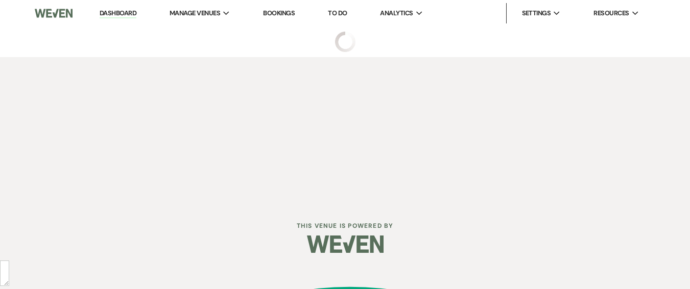
select select "2"
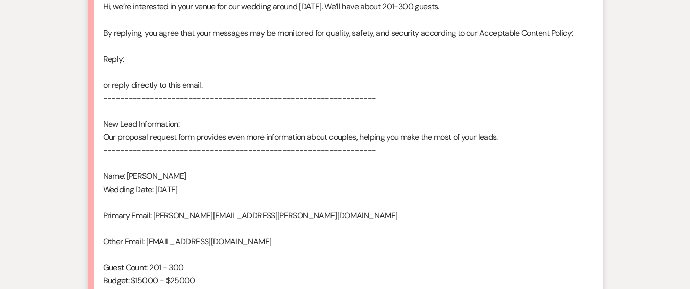
scroll to position [740, 0]
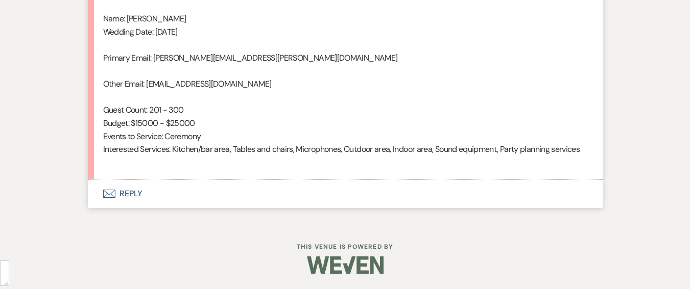
drag, startPoint x: 121, startPoint y: 193, endPoint x: 134, endPoint y: 188, distance: 13.6
click at [121, 193] on button "Envelope Reply" at bounding box center [345, 194] width 514 height 29
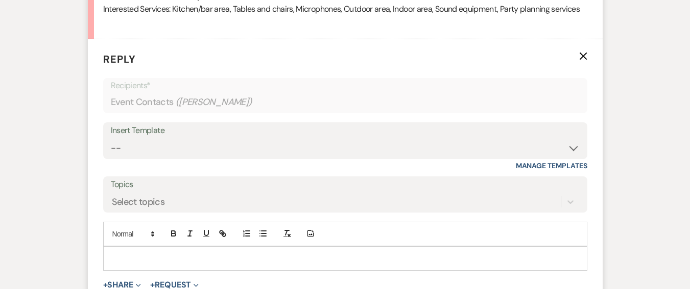
scroll to position [881, 0]
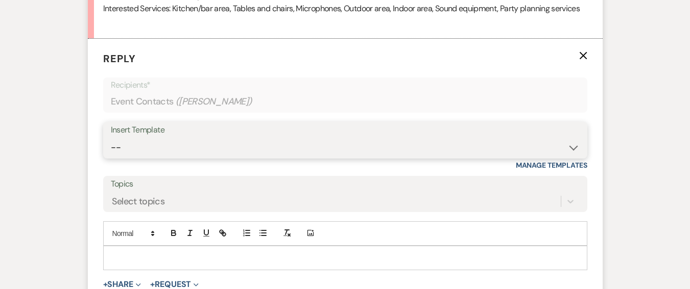
click at [161, 155] on select "-- Weven Planning Portal Introduction (Booked Events) Corporate Lead Follow Up …" at bounding box center [345, 148] width 469 height 20
select select "4626"
click at [111, 138] on select "-- Weven Planning Portal Introduction (Booked Events) Corporate Lead Follow Up …" at bounding box center [345, 148] width 469 height 20
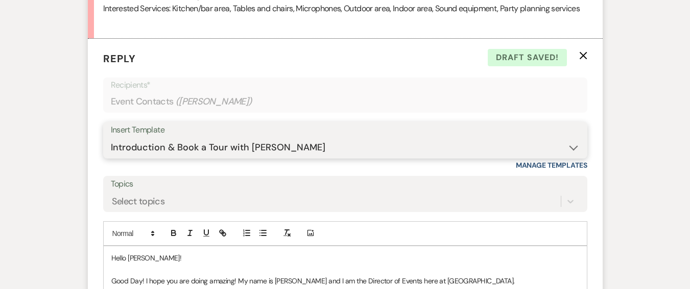
scroll to position [961, 0]
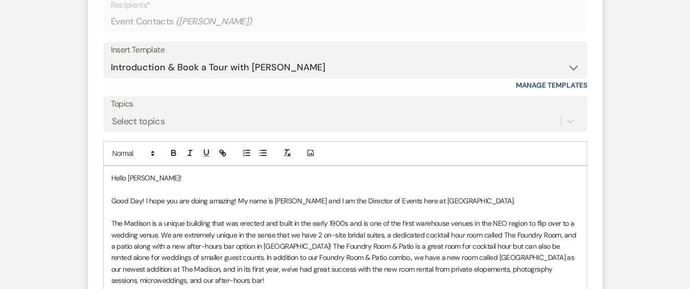
click at [505, 201] on p "Good Day! I hope you are doing amazing! My name is Daryl Licursi and I am the D…" at bounding box center [345, 200] width 468 height 11
click at [141, 195] on p "Good Day! I hope you are doing amazing! My name is Daryl Licursi, and I am the …" at bounding box center [345, 200] width 468 height 11
click at [563, 207] on p at bounding box center [345, 212] width 468 height 11
click at [560, 204] on p "Good Monday afternoon! I hope you are doing amazing! My name is Daryl Licursi, …" at bounding box center [345, 200] width 468 height 11
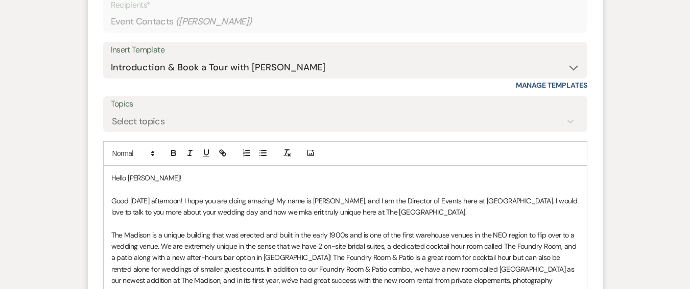
click at [299, 213] on p "Good Monday afternoon! I hope you are doing amazing! My name is Daryl Licursi, …" at bounding box center [345, 206] width 468 height 23
click at [297, 216] on p "Good Monday afternoon! I hope you are doing amazing! My name is Daryl Licursi, …" at bounding box center [345, 206] width 468 height 23
click at [295, 214] on p "Good Monday afternoon! I hope you are doing amazing! My name is Daryl Licursi, …" at bounding box center [345, 206] width 468 height 23
click at [301, 237] on p "The Madison is a unique building that was erected and built in the early 1900s …" at bounding box center [345, 264] width 468 height 68
click at [302, 210] on p "Good Monday afternoon! I hope you are doing amazing! My name is Daryl Licursi, …" at bounding box center [345, 206] width 468 height 23
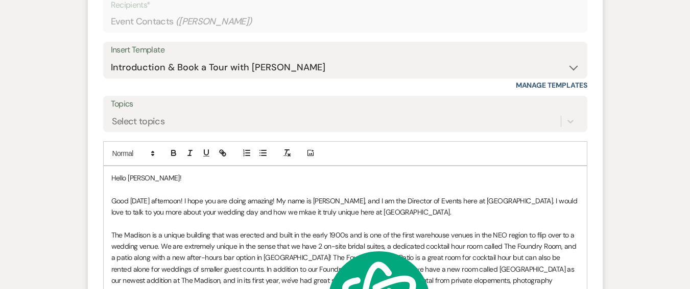
click at [292, 216] on p "Good Monday afternoon! I hope you are doing amazing! My name is Daryl Licursi, …" at bounding box center [345, 206] width 468 height 23
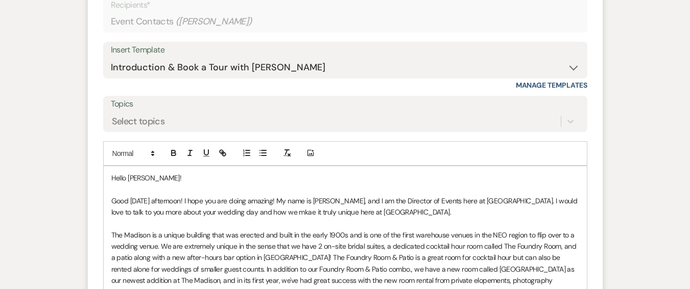
click at [295, 227] on p at bounding box center [345, 223] width 468 height 11
click at [294, 212] on p "Good Monday afternoon! I hope you are doing amazing! My name is Daryl Licursi, …" at bounding box center [345, 206] width 468 height 23
click at [413, 211] on p "Good Monday afternoon! I hope you are doing amazing! My name is Daryl Licursi, …" at bounding box center [345, 206] width 468 height 23
click at [414, 214] on p "Good Monday afternoon! I hope you are doing amazing! My name is Daryl Licursi, …" at bounding box center [345, 206] width 468 height 23
click at [426, 206] on p "Good Monday afternoon! I hope you are doing amazing! My name is Daryl Licursi, …" at bounding box center [345, 206] width 468 height 23
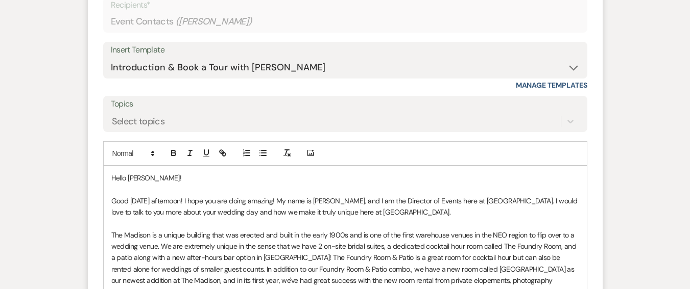
click at [290, 208] on p "Good Monday afternoon! I hope you are doing amazing! My name is Daryl Licursi, …" at bounding box center [345, 206] width 468 height 23
click at [332, 189] on p at bounding box center [345, 189] width 468 height 11
click at [508, 218] on p at bounding box center [345, 223] width 468 height 11
click at [421, 211] on p "Good Monday afternoon! I hope you are doing amazing! My name is Daryl Licursi, …" at bounding box center [345, 206] width 468 height 23
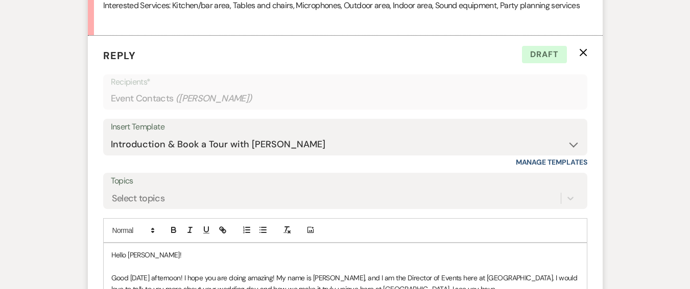
scroll to position [969, 0]
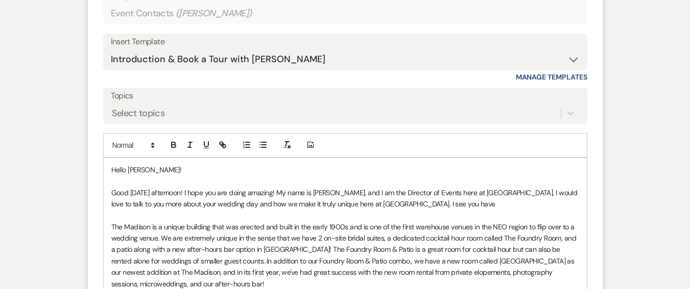
click at [485, 210] on p at bounding box center [345, 215] width 468 height 11
click at [473, 198] on p "Good Monday afternoon! I hope you are doing amazing! My name is Daryl Licursi, …" at bounding box center [345, 198] width 468 height 23
click at [471, 200] on p "Good Monday afternoon! I hope you are doing amazing! My name is Daryl Licursi, …" at bounding box center [345, 198] width 468 height 23
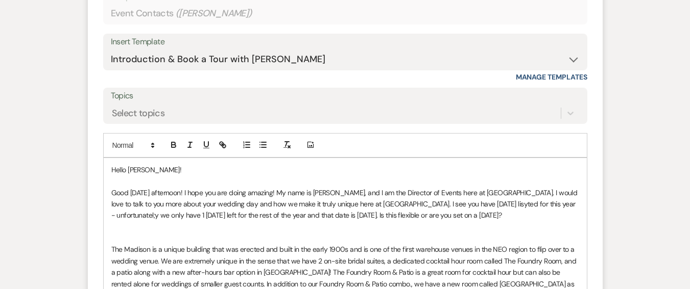
click at [203, 214] on p "Good Monday afternoon! I hope you are doing amazing! My name is Daryl Licursi, …" at bounding box center [345, 204] width 468 height 34
click at [299, 202] on p "Good Monday afternoon! I hope you are doing amazing! My name is Daryl Licursi, …" at bounding box center [345, 204] width 468 height 34
click at [133, 213] on p "Good Monday afternoon! I hope you are doing amazing! My name is Daryl Licursi, …" at bounding box center [345, 204] width 468 height 34
click at [151, 217] on p "Good Monday afternoon! I hope you are doing amazing! My name is Daryl Licursi, …" at bounding box center [345, 204] width 468 height 34
click at [503, 205] on p "Good Monday afternoon! I hope you are doing amazing! My name is Daryl Licursi, …" at bounding box center [345, 204] width 468 height 34
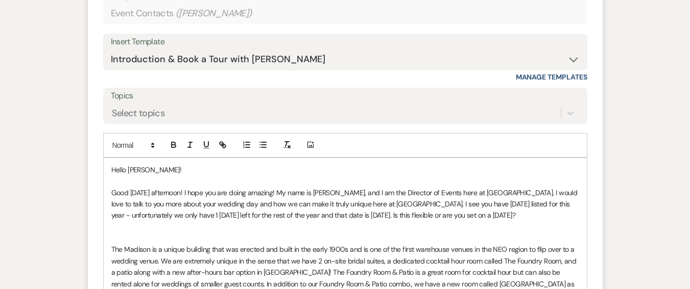
click at [435, 216] on p "Good Monday afternoon! I hope you are doing amazing! My name is Daryl Licursi, …" at bounding box center [345, 204] width 468 height 34
click at [428, 213] on p "Good Monday afternoon! I hope you are doing amazing! My name is Daryl Licursi, …" at bounding box center [345, 204] width 468 height 34
click at [427, 241] on p at bounding box center [345, 238] width 468 height 11
click at [412, 218] on p "Good Monday afternoon! I hope you are doing amazing! My name is Daryl Licursi, …" at bounding box center [345, 204] width 468 height 34
click at [316, 214] on p "Good Monday afternoon! I hope you are doing amazing! My name is Daryl Licursi, …" at bounding box center [345, 204] width 468 height 34
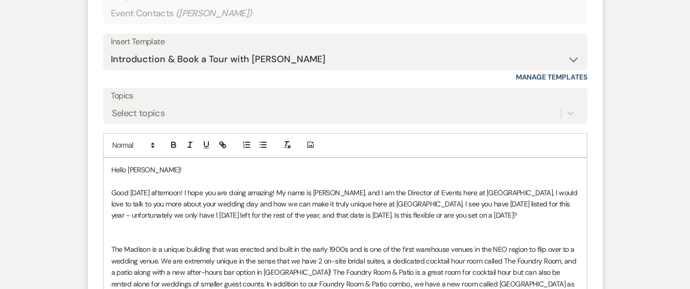
click at [122, 219] on p "Good Monday afternoon! I hope you are doing amazing! My name is Daryl Licursi, …" at bounding box center [345, 204] width 468 height 34
click at [532, 217] on p "Good Monday afternoon! I hope you are doing amazing! My name is Daryl Licursi, …" at bounding box center [345, 204] width 468 height 34
click at [150, 233] on p at bounding box center [345, 238] width 468 height 11
click at [150, 223] on p at bounding box center [345, 227] width 468 height 11
click at [149, 218] on p "Good Monday afternoon! I hope you are doing amazing! My name is Daryl Licursi, …" at bounding box center [345, 204] width 468 height 34
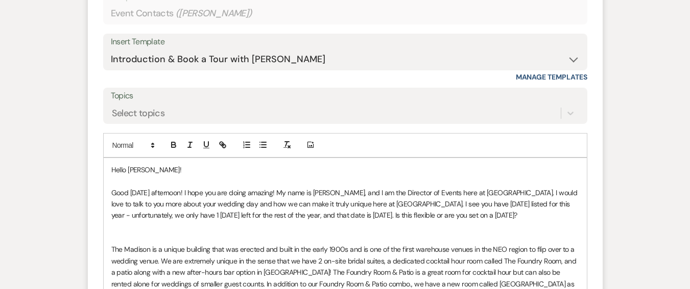
click at [0, 0] on span "—unfortunately," at bounding box center [0, 0] width 0 height 0
type textarea "- unfortunately,"
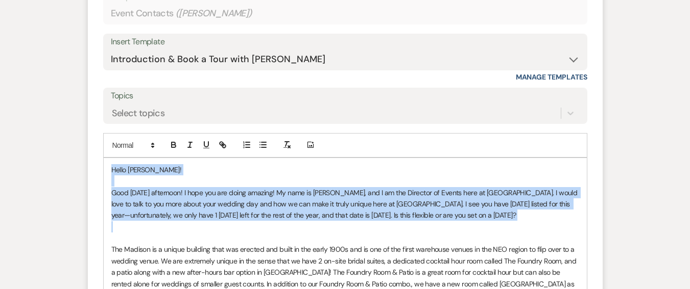
drag, startPoint x: 107, startPoint y: 169, endPoint x: 518, endPoint y: 222, distance: 414.7
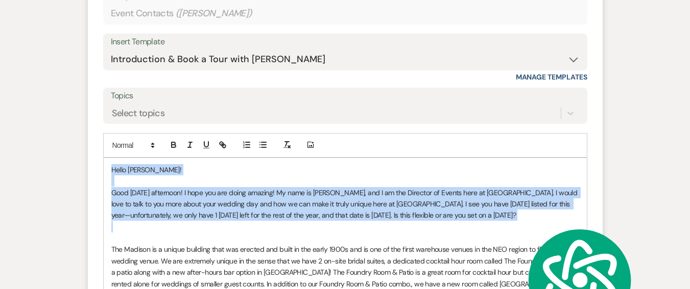
copy div "Hello Kate! Good Monday afternoon! I hope you are doing amazing! My name is Dar…"
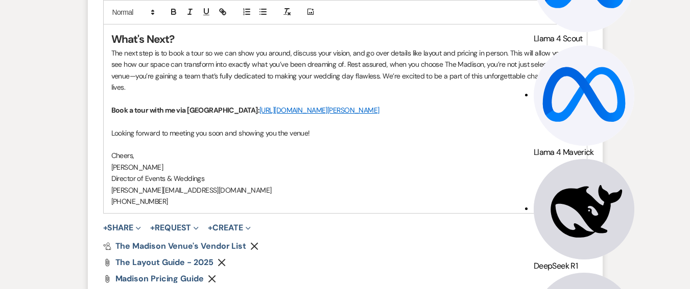
scroll to position [1778, 0]
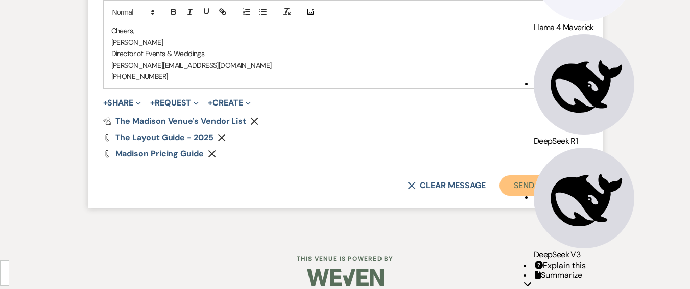
click at [575, 185] on button "Send Message" at bounding box center [542, 186] width 87 height 20
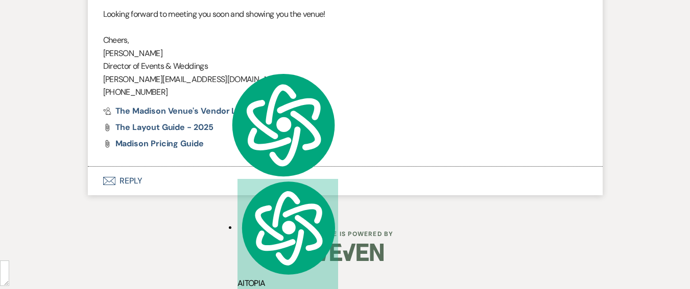
scroll to position [1711, 0]
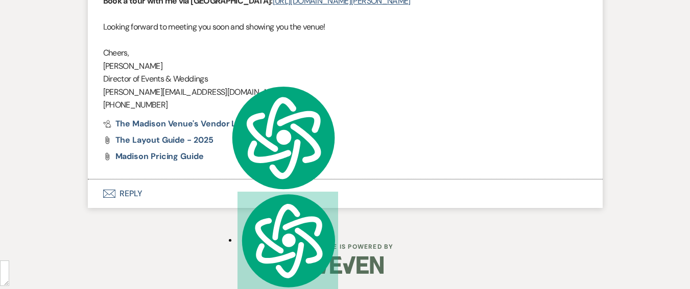
click at [216, 246] on div at bounding box center [345, 265] width 523 height 48
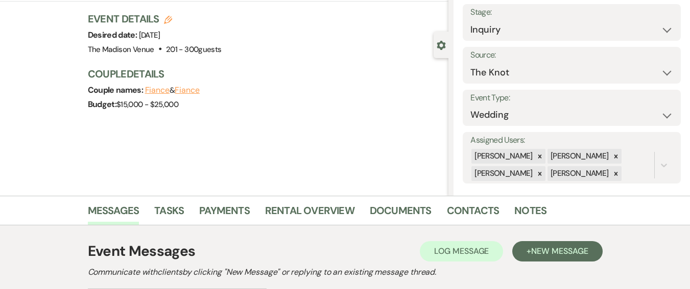
scroll to position [0, 0]
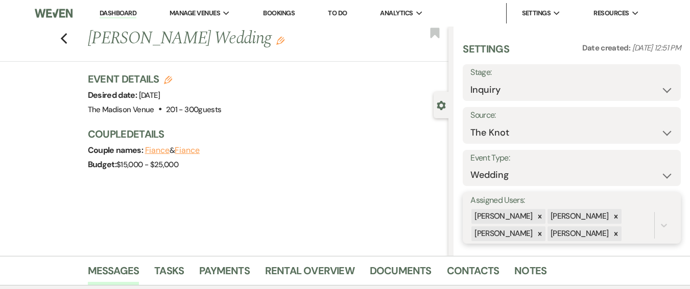
click at [523, 219] on div "[PERSON_NAME]" at bounding box center [502, 216] width 63 height 15
click at [536, 218] on icon at bounding box center [539, 216] width 7 height 7
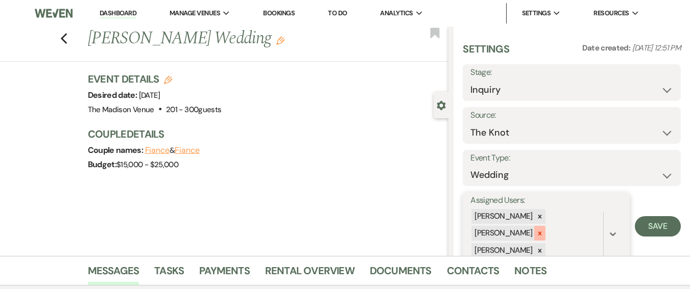
click at [535, 229] on div at bounding box center [539, 233] width 11 height 15
click at [539, 240] on div at bounding box center [539, 234] width 11 height 15
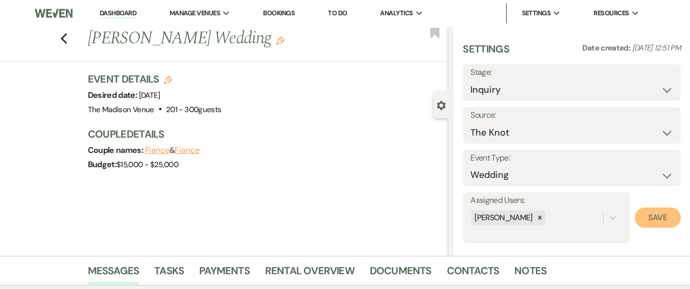
click at [664, 220] on button "Save" at bounding box center [657, 218] width 46 height 20
click at [240, 45] on h1 "Kate Sharon's Wedding Edit" at bounding box center [230, 39] width 284 height 24
click at [276, 41] on icon "Edit" at bounding box center [280, 41] width 8 height 8
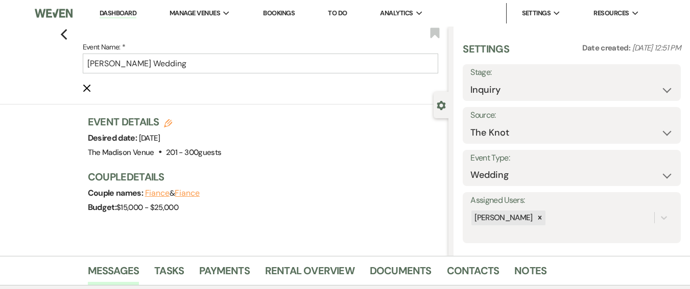
click at [231, 56] on input "[PERSON_NAME] Wedding" at bounding box center [261, 64] width 356 height 20
click at [229, 66] on input "[PERSON_NAME] Wedding" at bounding box center [261, 64] width 356 height 20
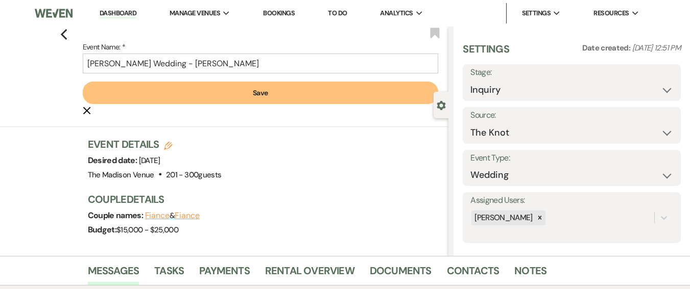
type input "Kate Sharon's Wedding - Daryl"
click at [236, 90] on button "Save" at bounding box center [261, 93] width 356 height 22
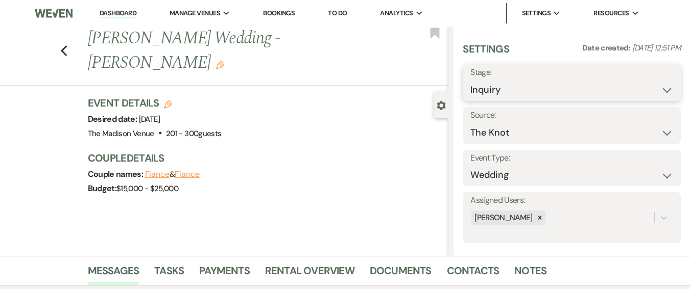
click at [505, 93] on select "Inquiry Follow Up Tour Requested Tour Confirmed Toured Proposal Sent Booked Lost" at bounding box center [571, 90] width 203 height 20
select select "9"
click at [470, 80] on select "Inquiry Follow Up Tour Requested Tour Confirmed Toured Proposal Sent Booked Lost" at bounding box center [571, 90] width 203 height 20
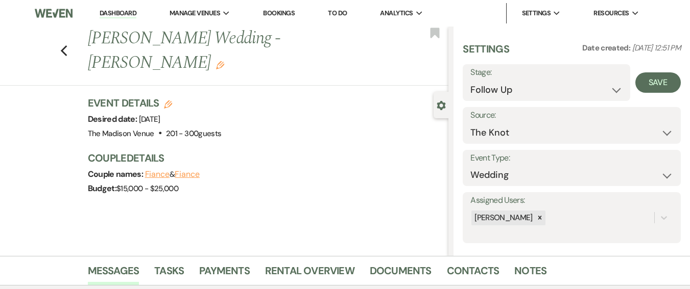
click at [654, 93] on div "Save" at bounding box center [655, 82] width 51 height 37
click at [654, 90] on button "Save" at bounding box center [657, 82] width 45 height 20
click at [108, 16] on link "Dashboard" at bounding box center [118, 14] width 37 height 10
select select "9"
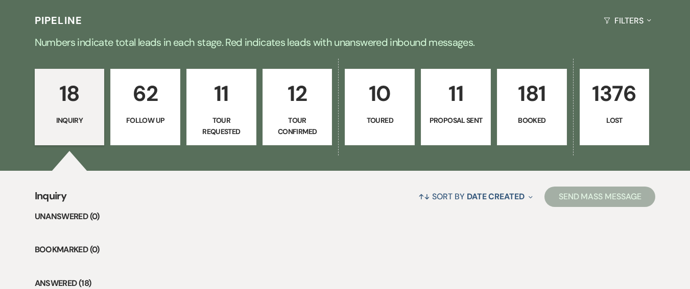
scroll to position [360, 0]
